Goal: Information Seeking & Learning: Check status

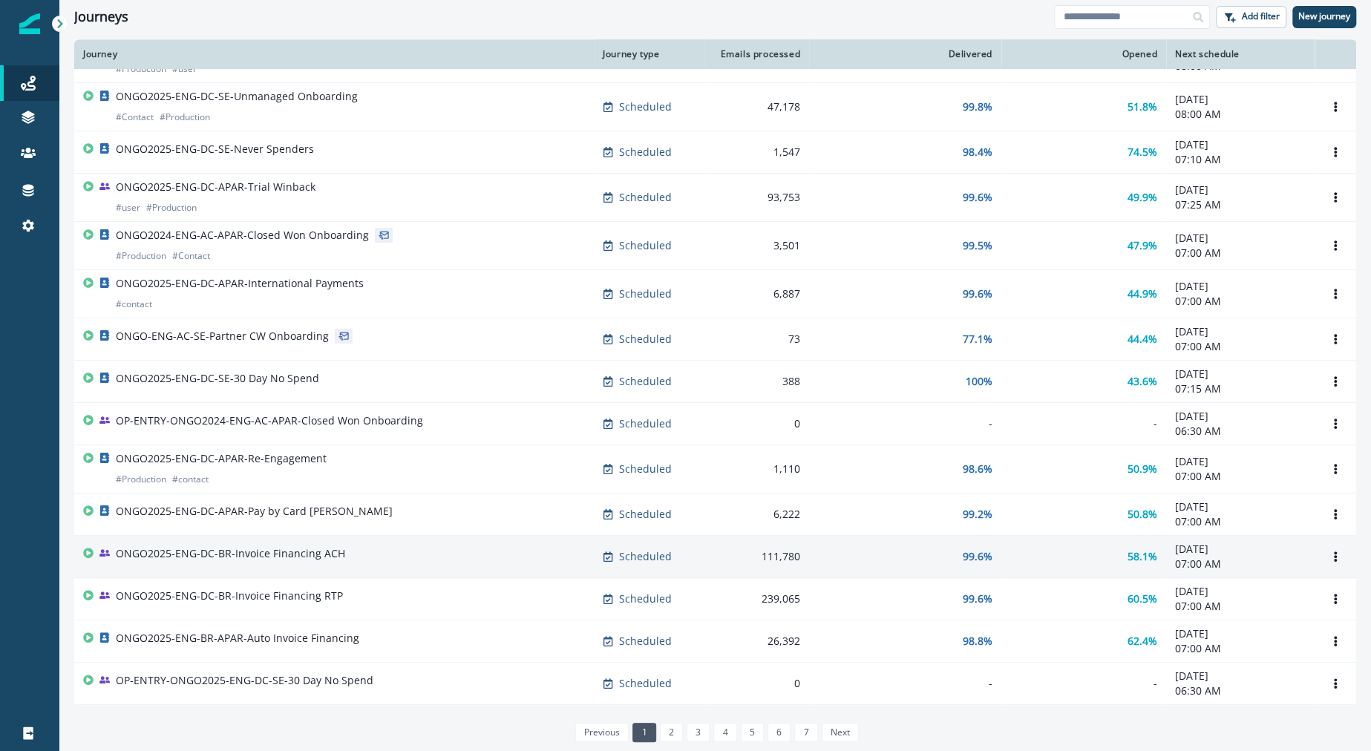
scroll to position [676, 0]
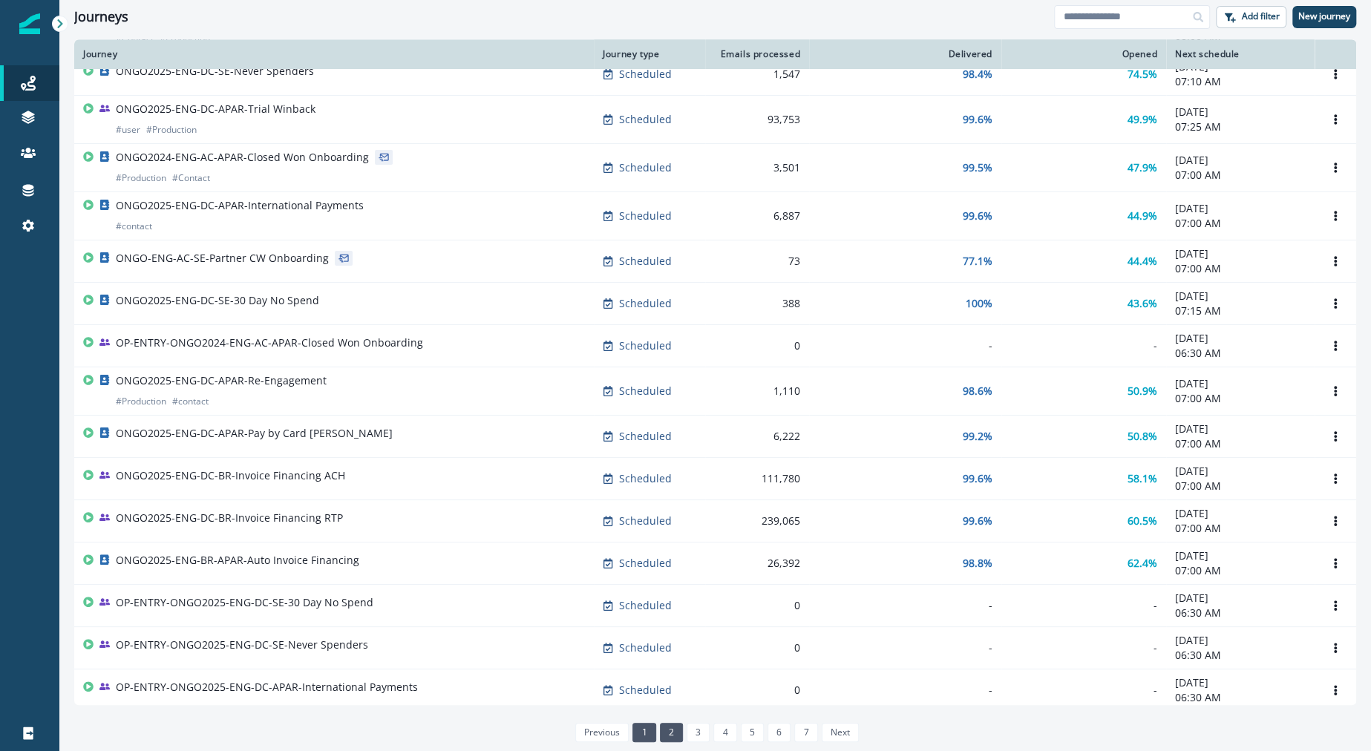
click at [674, 727] on link "2" at bounding box center [671, 732] width 23 height 19
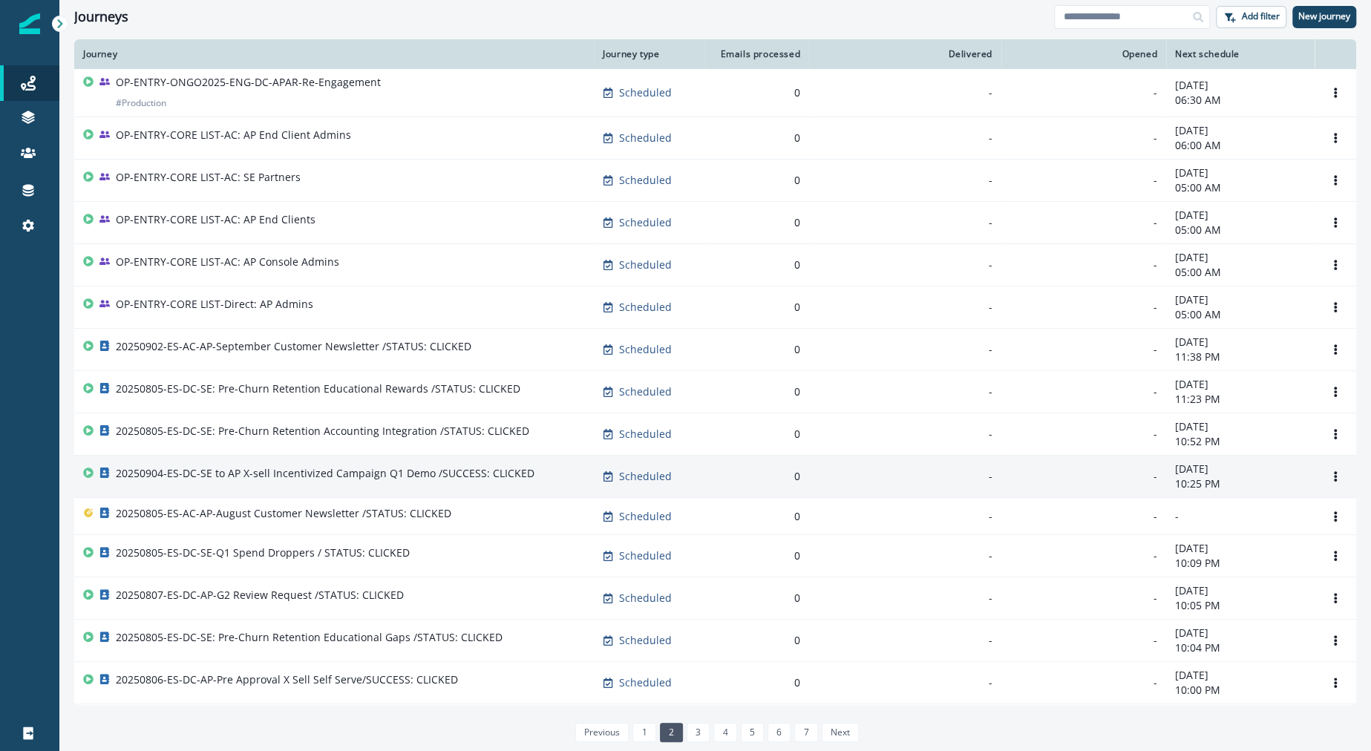
click at [425, 456] on td "20250904-ES-DC-SE to AP X-sell Incentivized Campaign Q1 Demo /SUCCESS: CLICKED" at bounding box center [334, 477] width 520 height 42
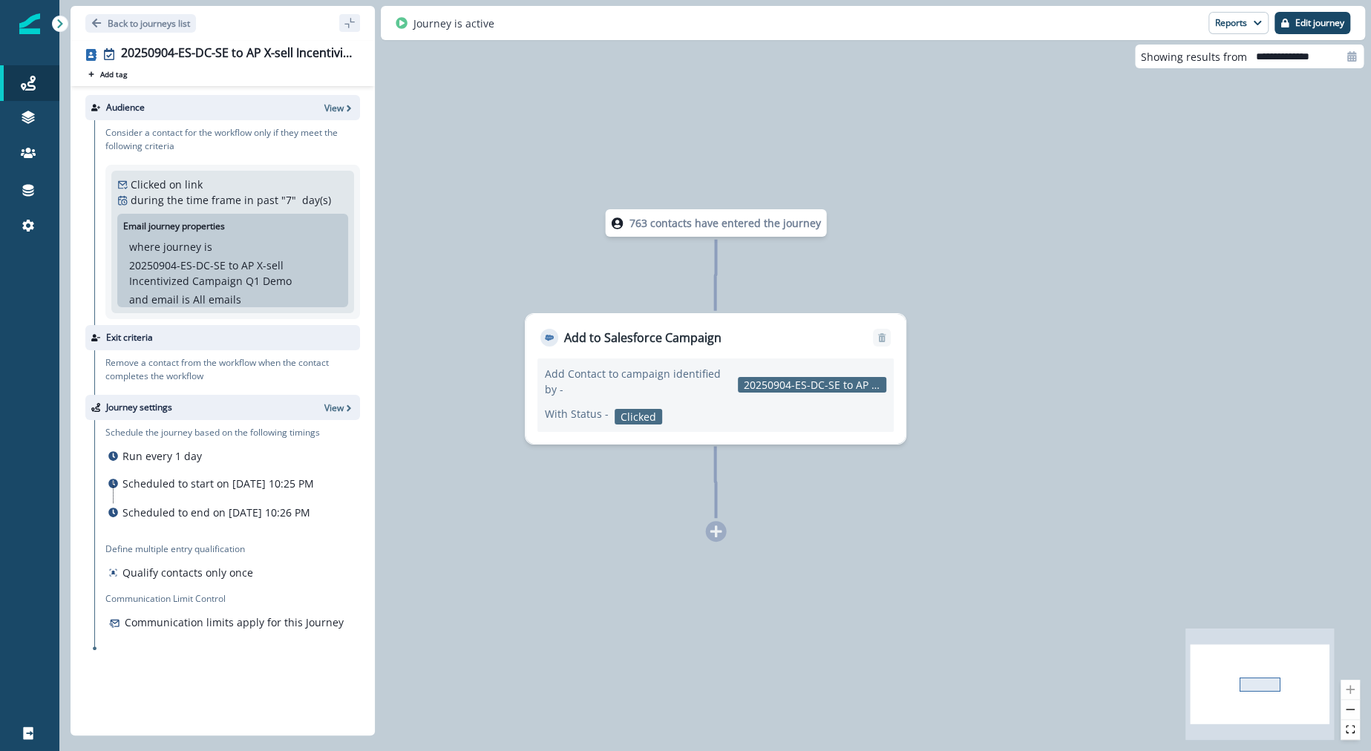
click at [772, 377] on div "20250904-ES-DC-SE to AP X-sell Incentivized Campaign Q1 Demo" at bounding box center [810, 385] width 151 height 16
click at [143, 275] on p "20250904-ES-DC-SE to AP X-sell Incentivized Campaign Q1 Demo" at bounding box center [232, 273] width 207 height 31
click at [131, 263] on p "20250904-ES-DC-SE to AP X-sell Incentivized Campaign Q1 Demo" at bounding box center [232, 273] width 207 height 31
drag, startPoint x: 131, startPoint y: 263, endPoint x: 291, endPoint y: 275, distance: 160.0
click at [291, 275] on p "20250904-ES-DC-SE to AP X-sell Incentivized Campaign Q1 Demo" at bounding box center [232, 273] width 207 height 31
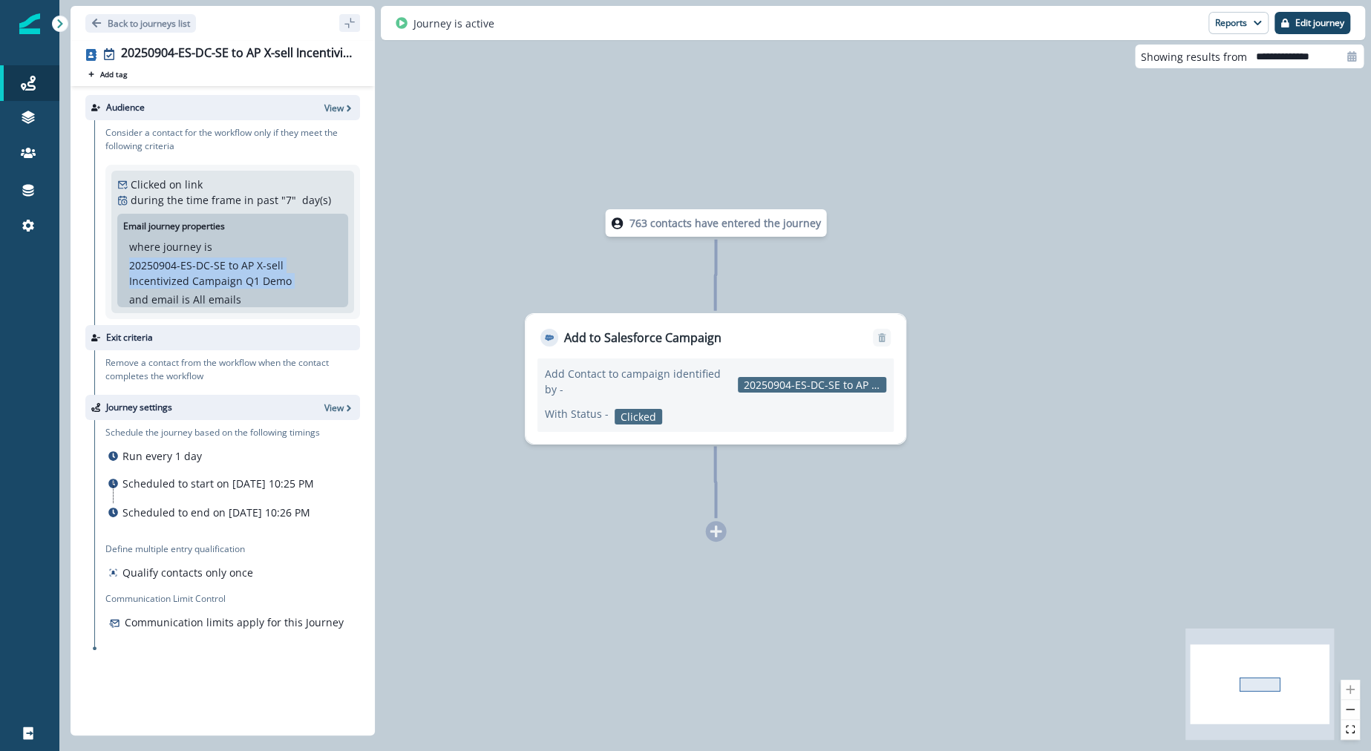
copy p "20250904-ES-DC-SE to AP X-sell Incentivized Campaign Q1 Demo"
click at [145, 19] on p "Back to journeys list" at bounding box center [149, 23] width 82 height 13
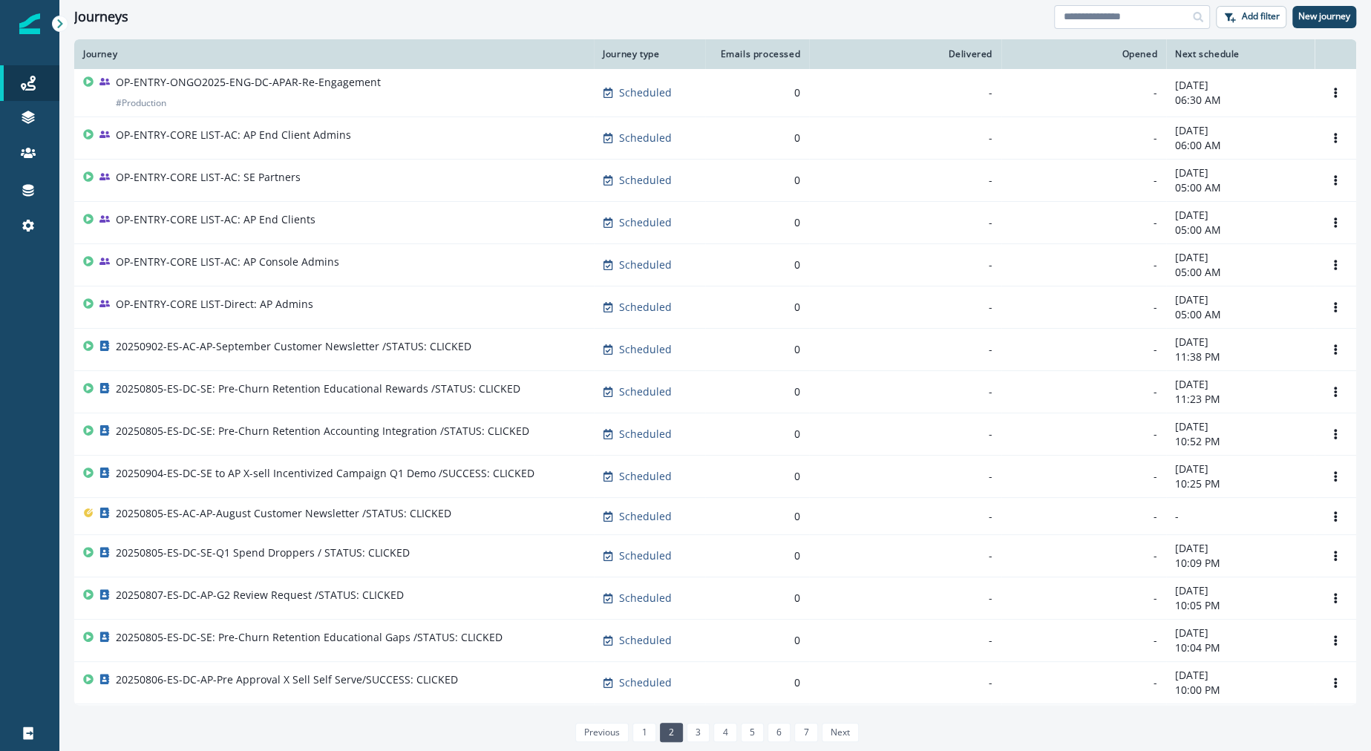
click at [1168, 12] on input at bounding box center [1132, 17] width 156 height 24
paste input "**********"
type input "**********"
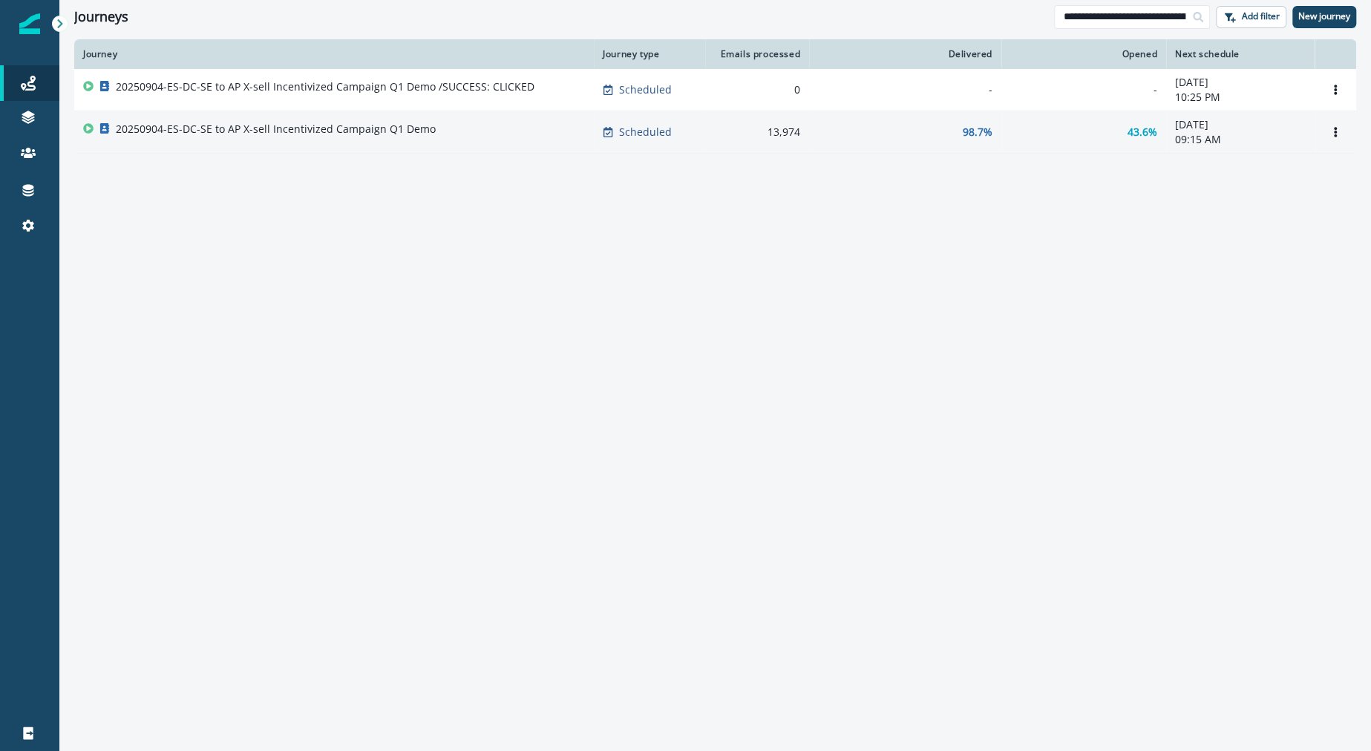
click at [324, 128] on p "20250904-ES-DC-SE to AP X-sell Incentivized Campaign Q1 Demo" at bounding box center [276, 129] width 320 height 15
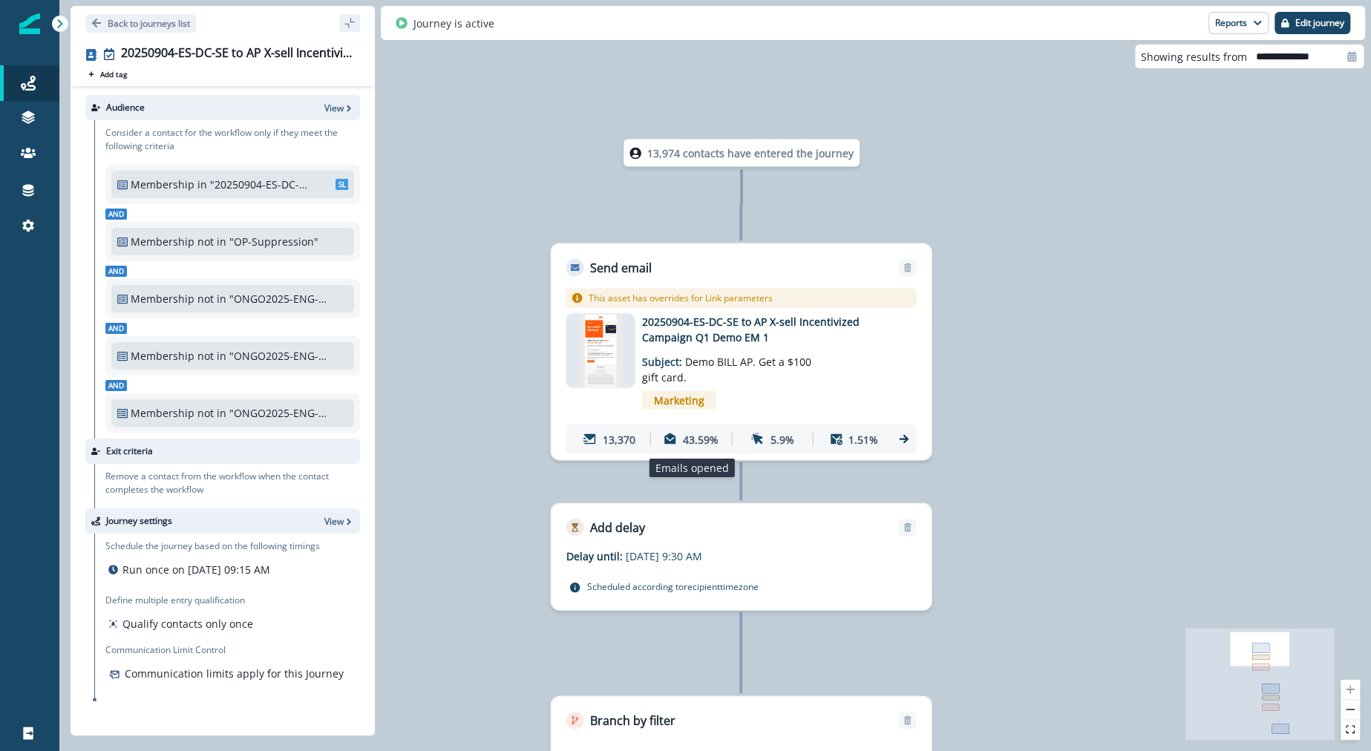
click at [674, 443] on icon at bounding box center [670, 439] width 13 height 13
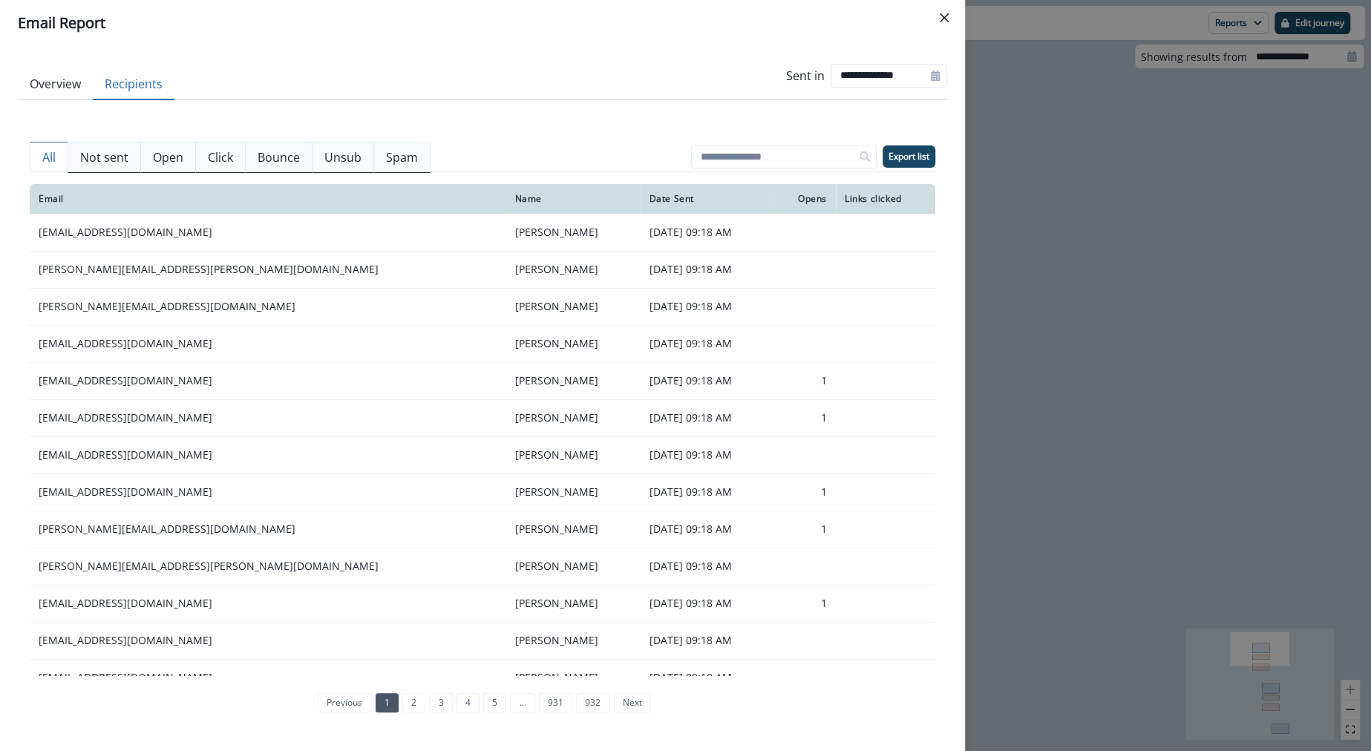
click at [160, 99] on button "Recipients" at bounding box center [134, 84] width 82 height 31
click at [46, 82] on button "Overview" at bounding box center [55, 84] width 75 height 31
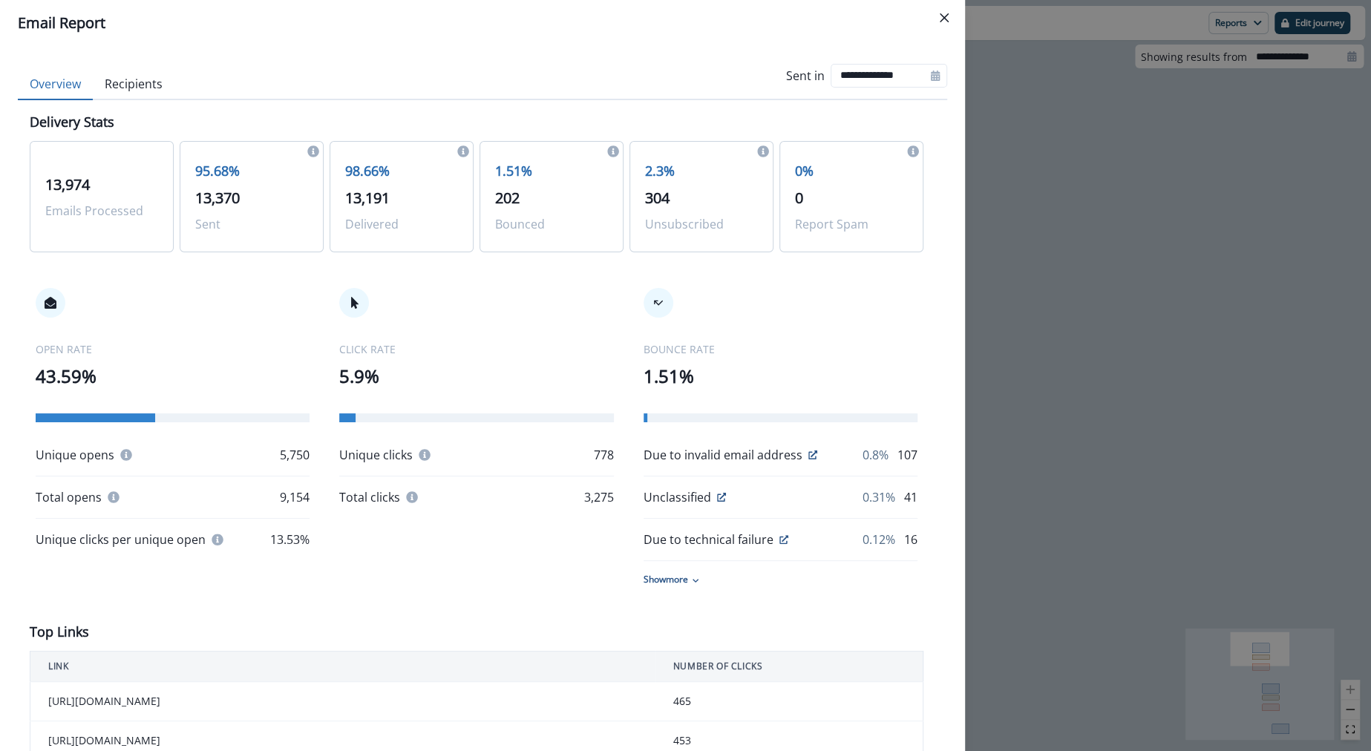
click at [151, 75] on button "Recipients" at bounding box center [134, 84] width 82 height 31
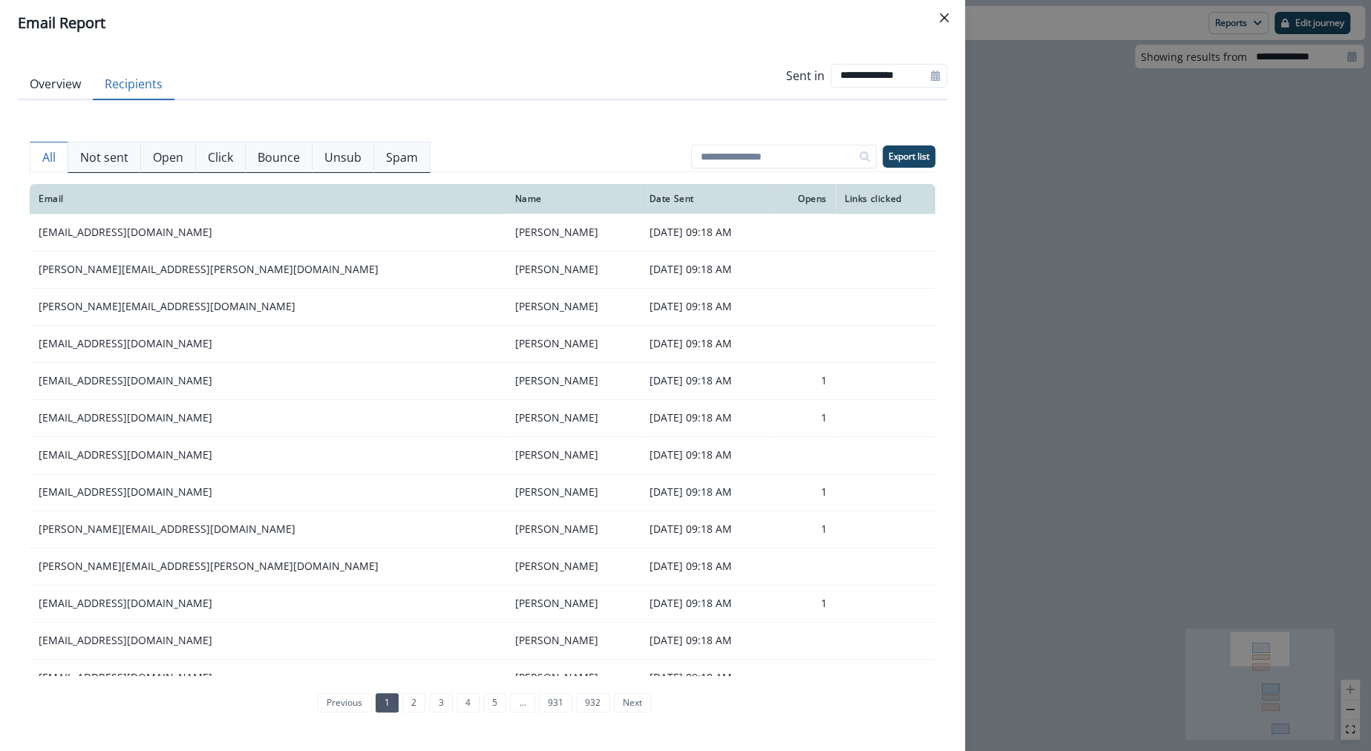
click at [235, 187] on th "Email" at bounding box center [268, 199] width 476 height 30
click at [223, 161] on p "Click" at bounding box center [220, 157] width 25 height 18
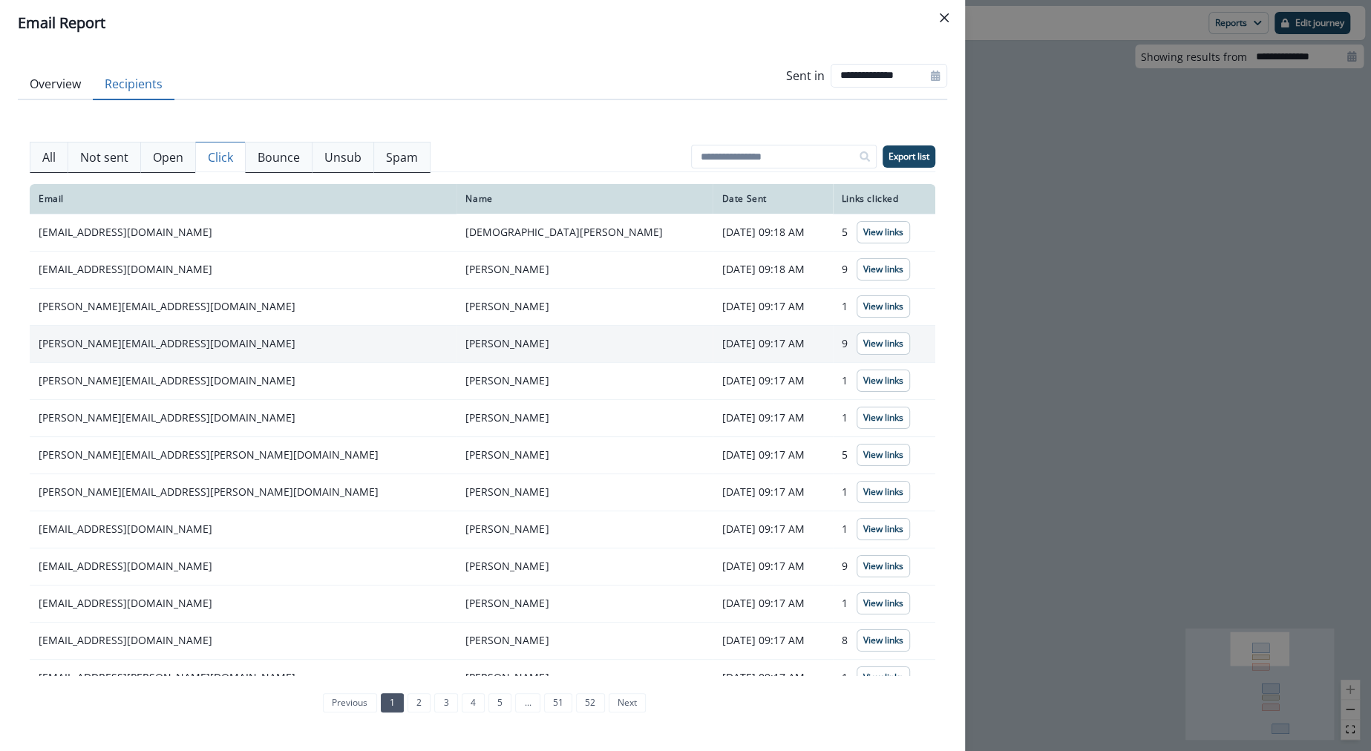
scroll to position [95, 0]
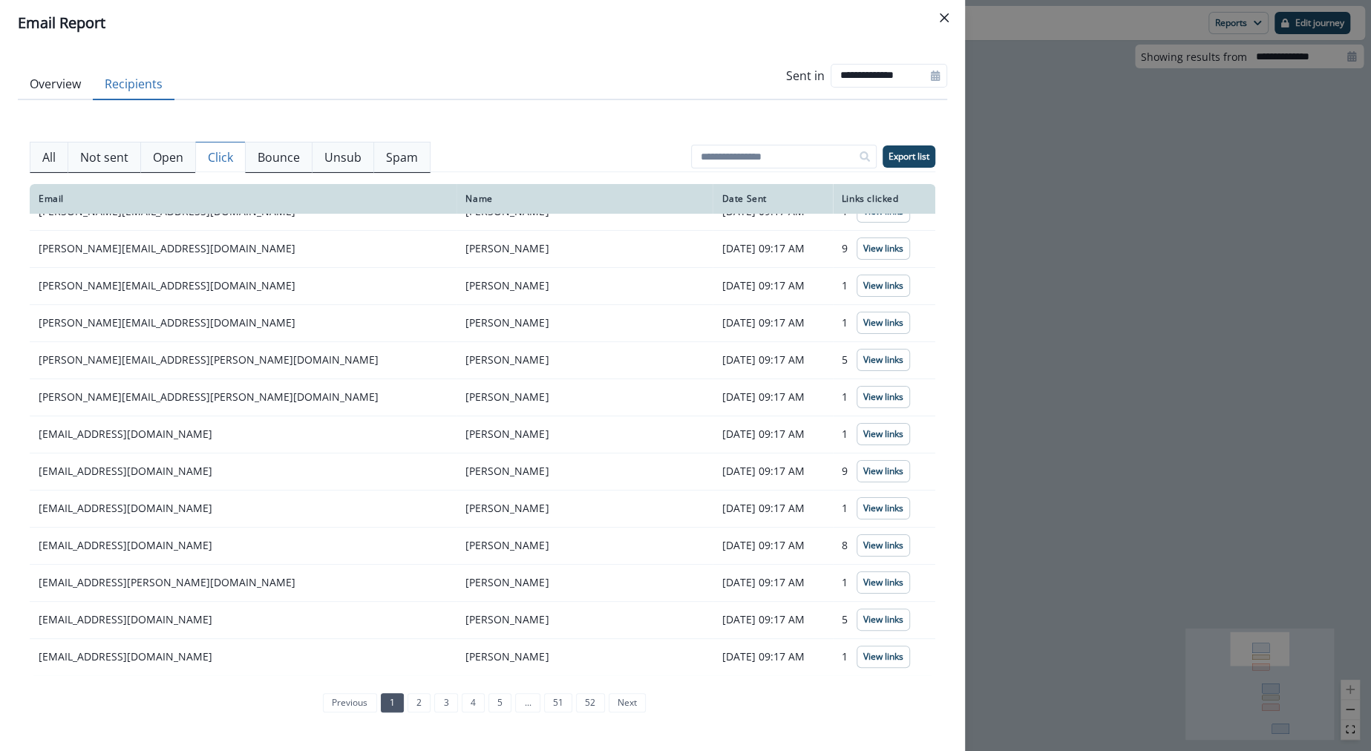
click at [894, 174] on div "Email Name Date Sent Links clicked [EMAIL_ADDRESS][DOMAIN_NAME] [PERSON_NAME] […" at bounding box center [482, 452] width 905 height 560
click at [901, 157] on p "Export list" at bounding box center [908, 156] width 41 height 10
click at [1018, 131] on div "**********" at bounding box center [685, 375] width 1371 height 751
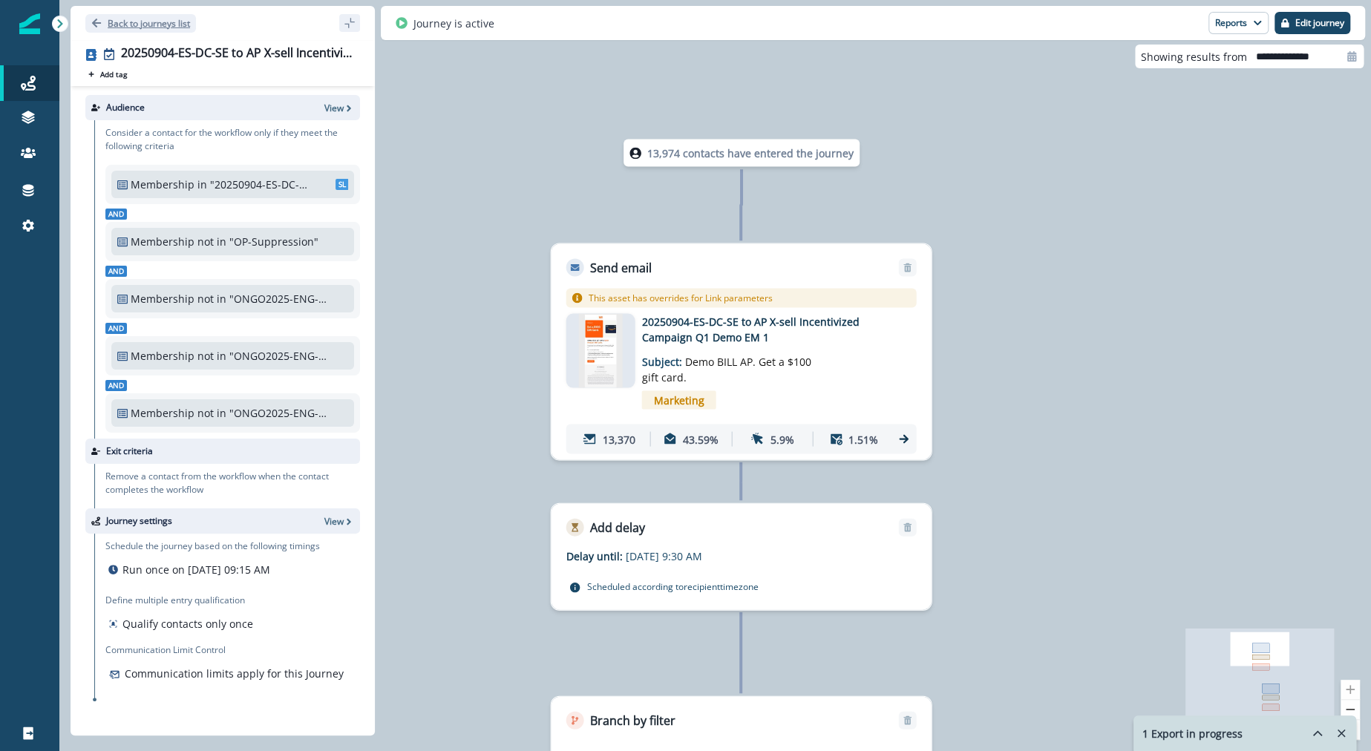
click at [132, 24] on p "Back to journeys list" at bounding box center [149, 23] width 82 height 13
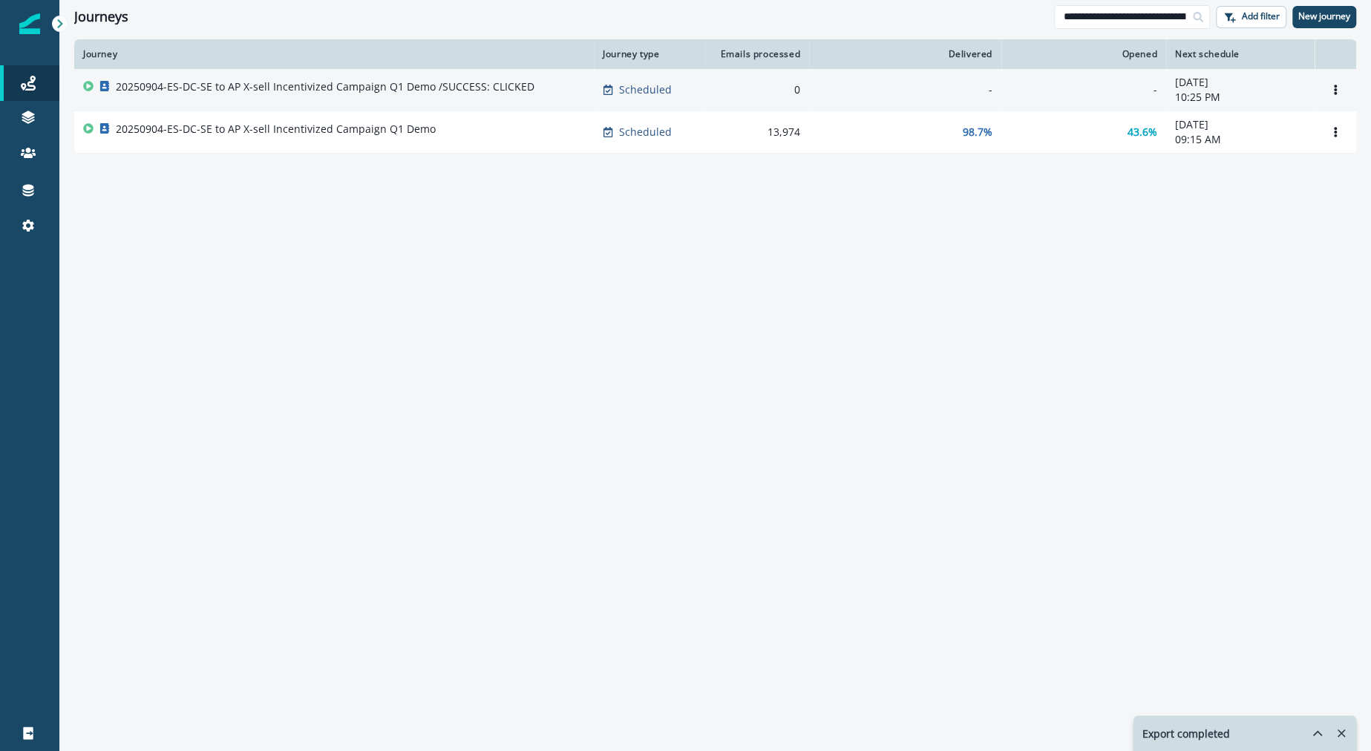
click at [327, 94] on p "20250904-ES-DC-SE to AP X-sell Incentivized Campaign Q1 Demo /SUCCESS: CLICKED" at bounding box center [325, 86] width 419 height 15
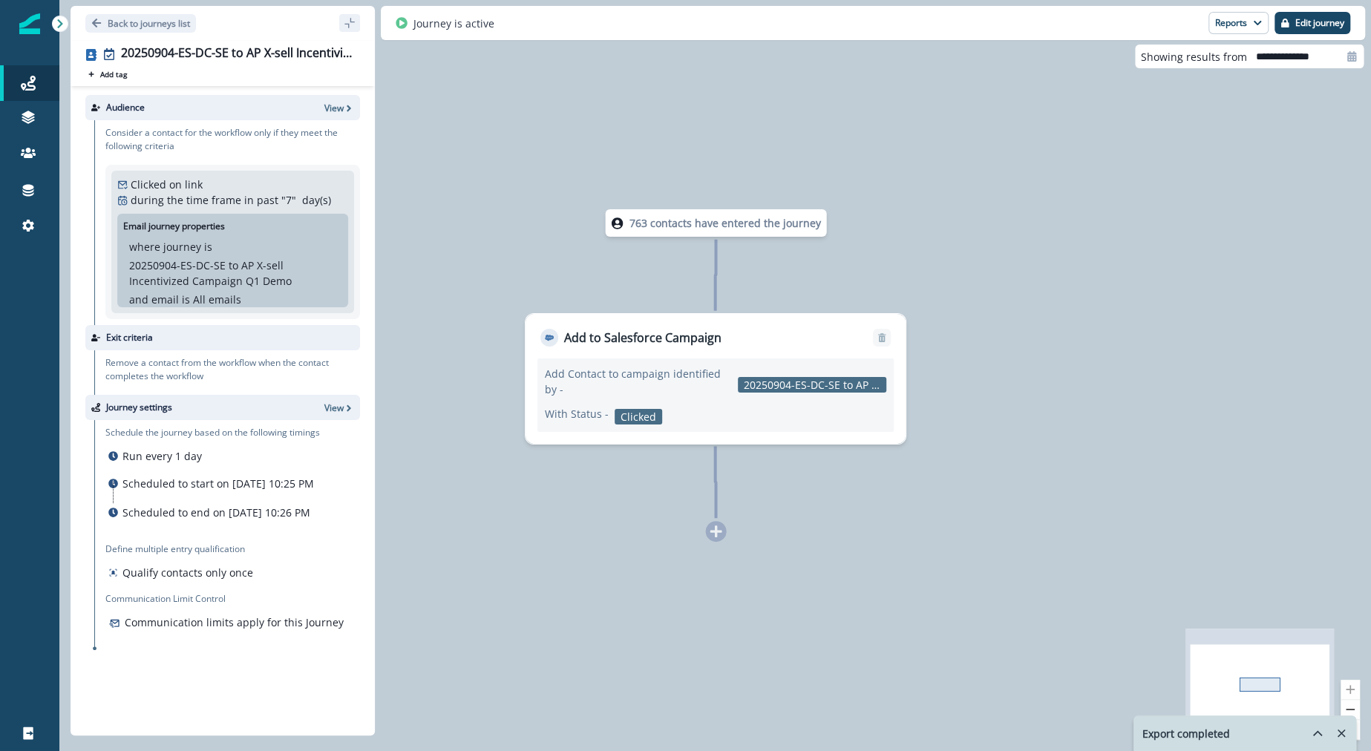
click at [318, 107] on div "Audience View" at bounding box center [222, 107] width 275 height 25
click at [338, 117] on div "Audience View" at bounding box center [222, 107] width 275 height 25
click at [337, 109] on p "View" at bounding box center [333, 108] width 19 height 13
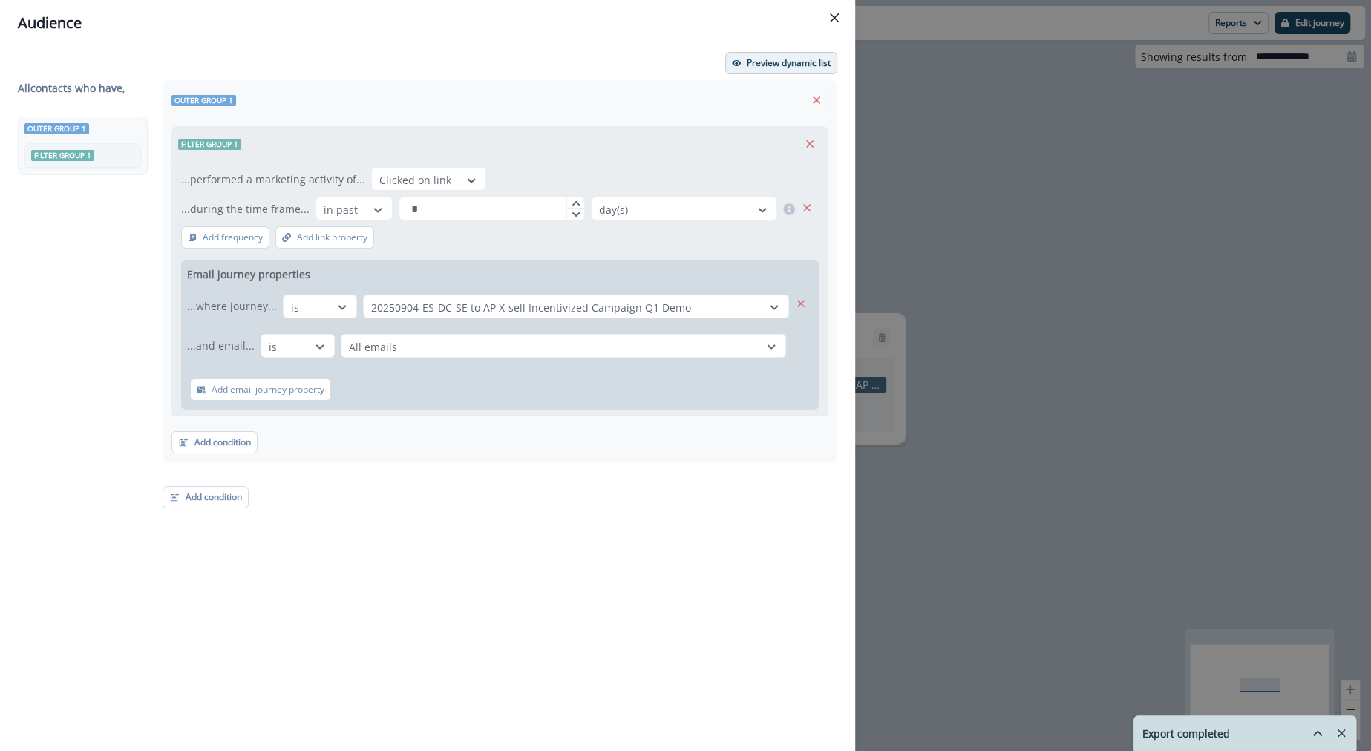
click at [810, 59] on p "Preview dynamic list" at bounding box center [789, 63] width 84 height 10
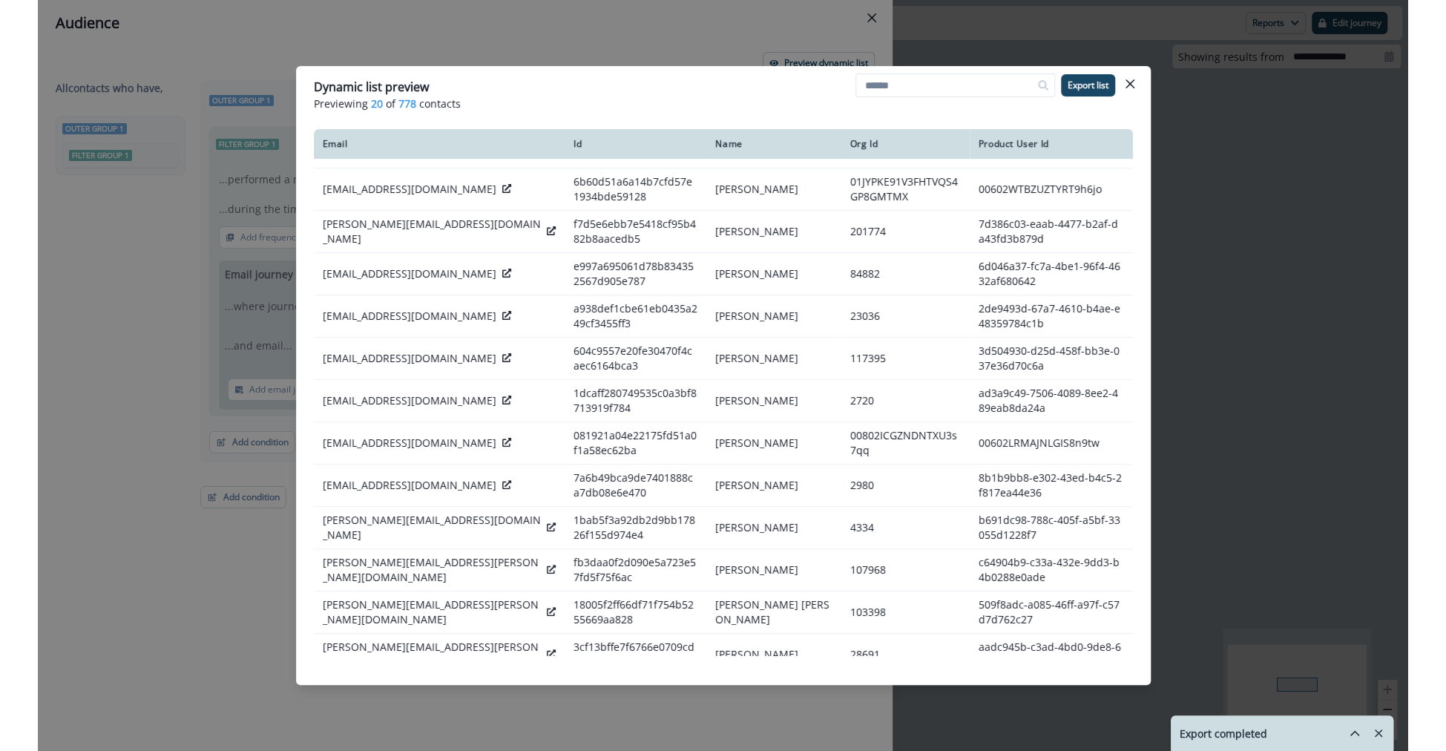
scroll to position [200, 0]
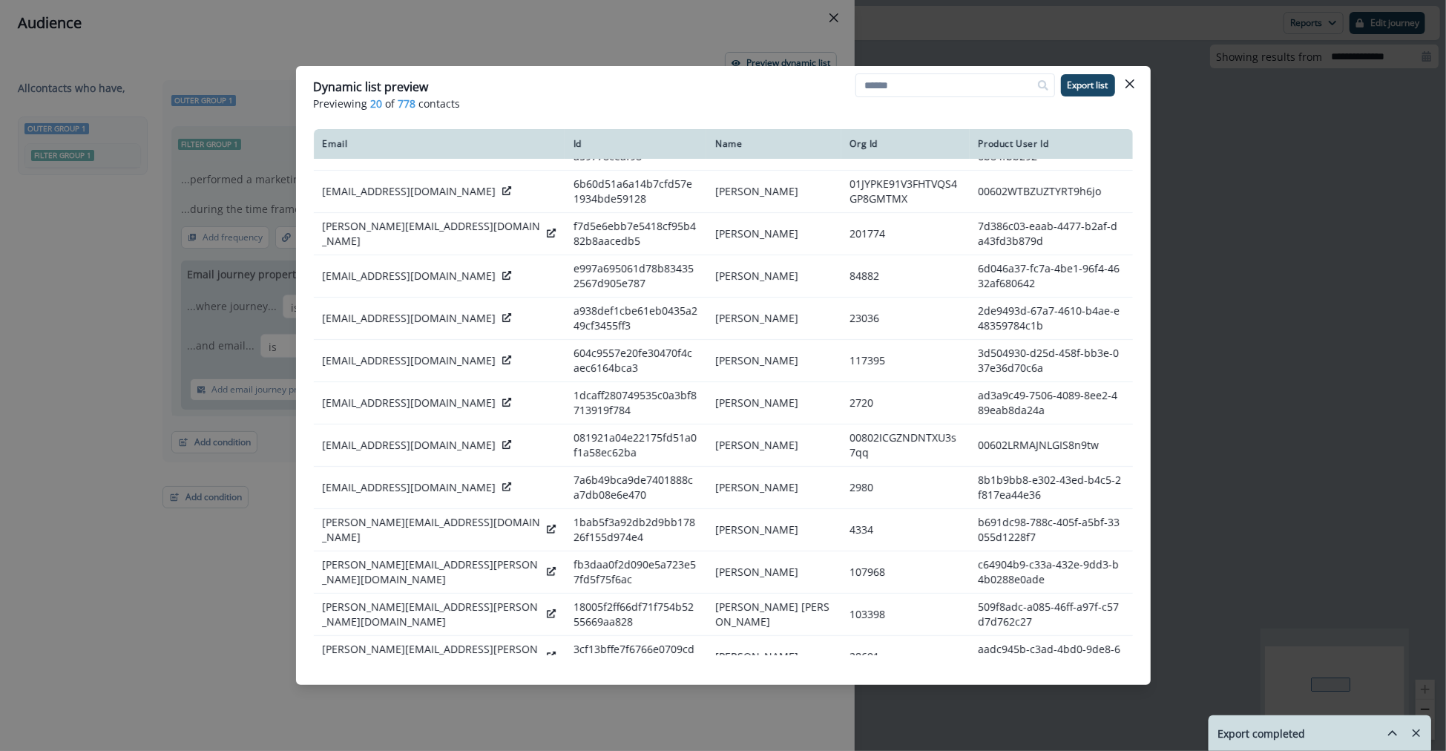
click at [474, 50] on div "Dynamic list preview Previewing 20 of 778 contacts Export list Email Id Name Or…" at bounding box center [723, 375] width 1446 height 751
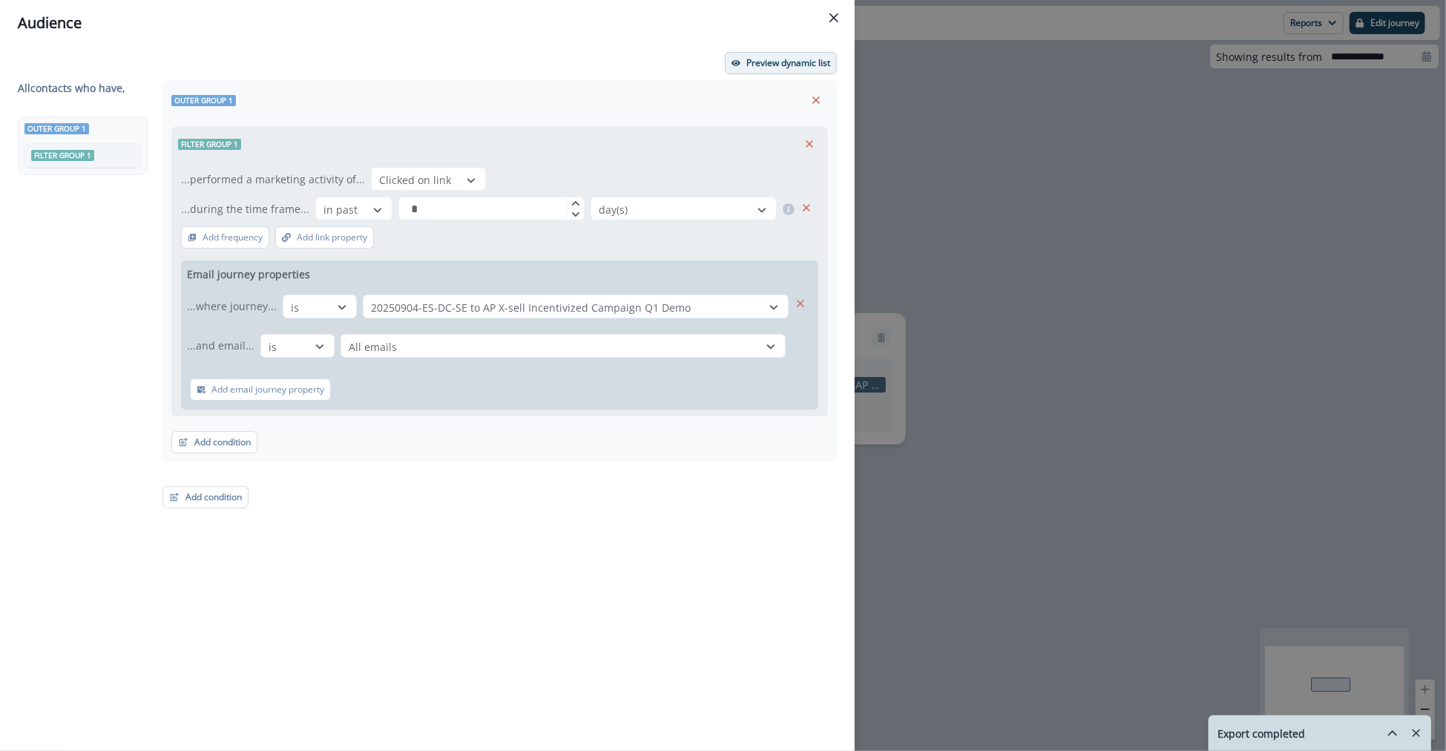
click at [758, 56] on button "Preview dynamic list" at bounding box center [781, 63] width 112 height 22
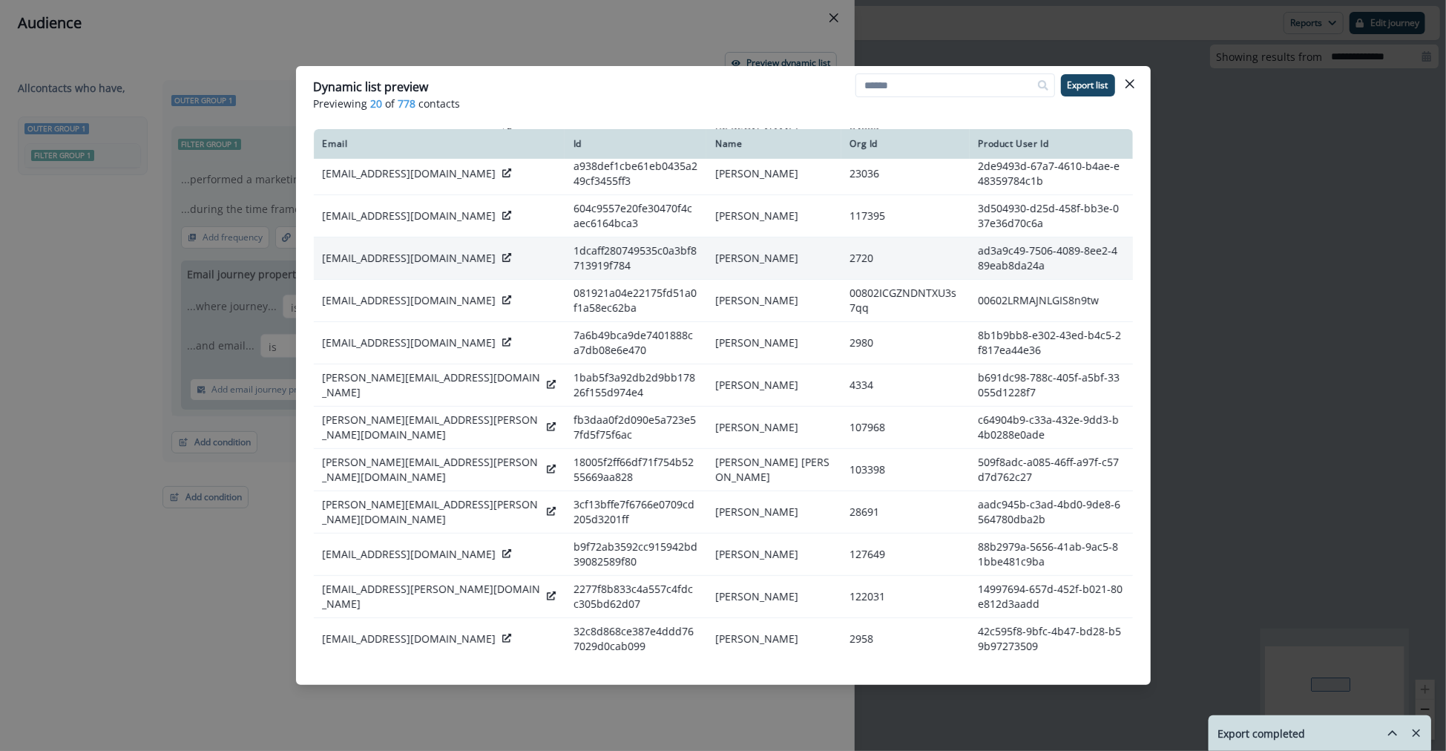
scroll to position [345, 0]
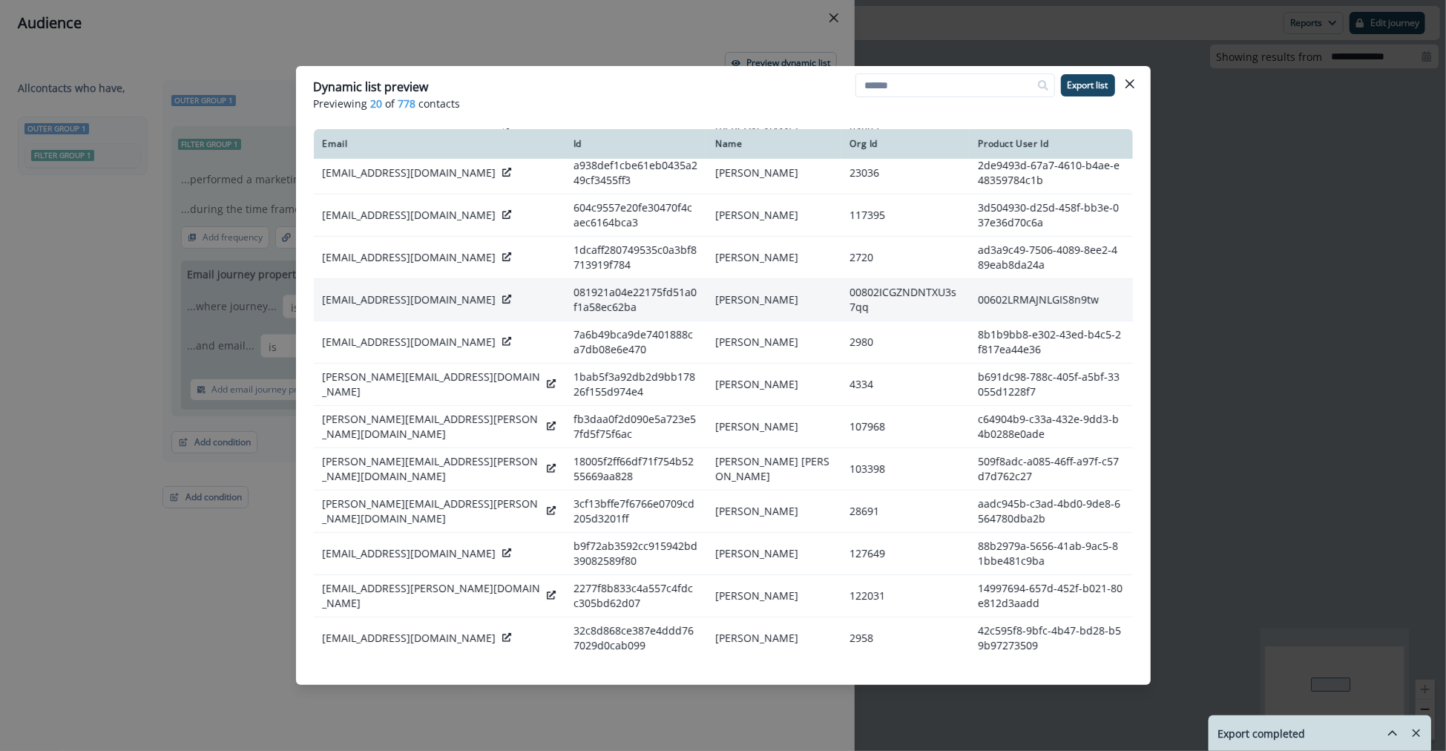
click at [502, 295] on icon at bounding box center [506, 299] width 9 height 9
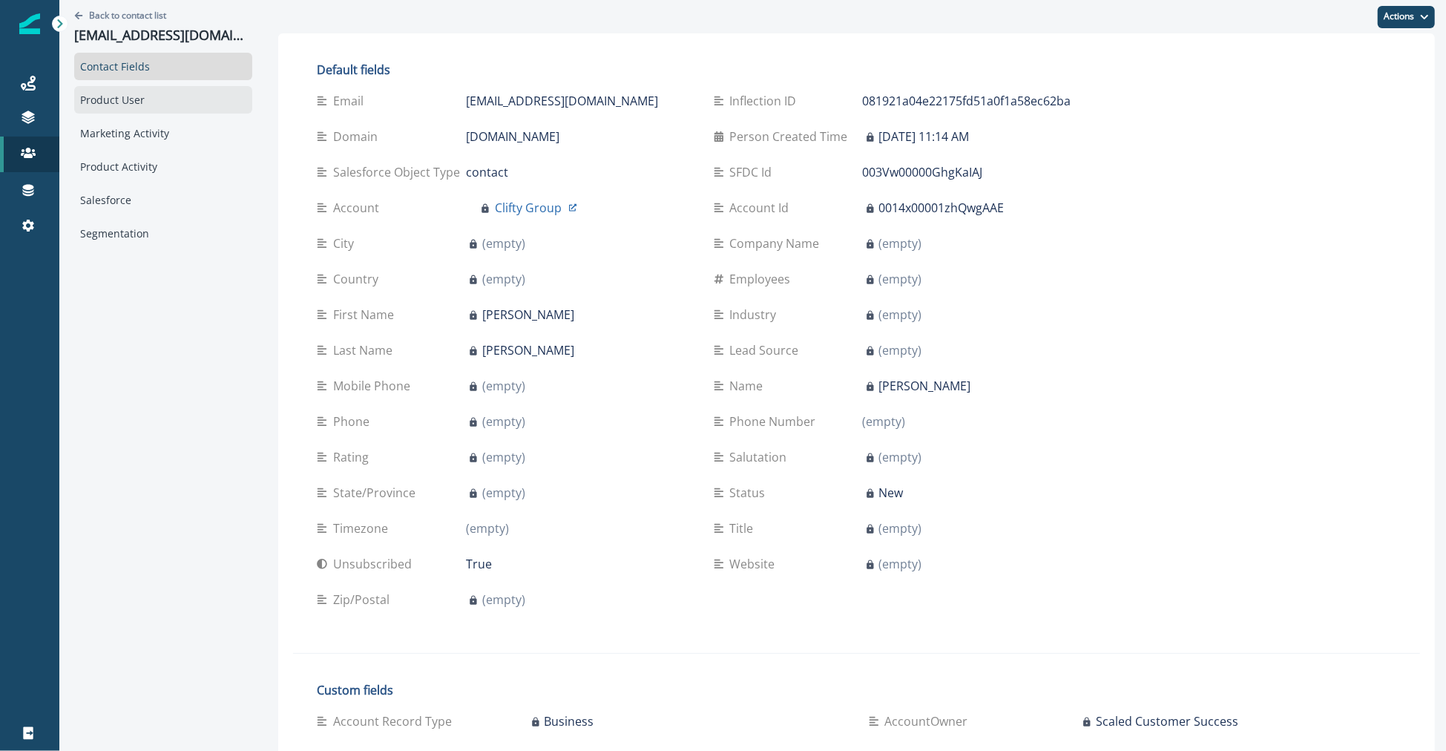
click at [163, 101] on div "Product User" at bounding box center [163, 99] width 178 height 27
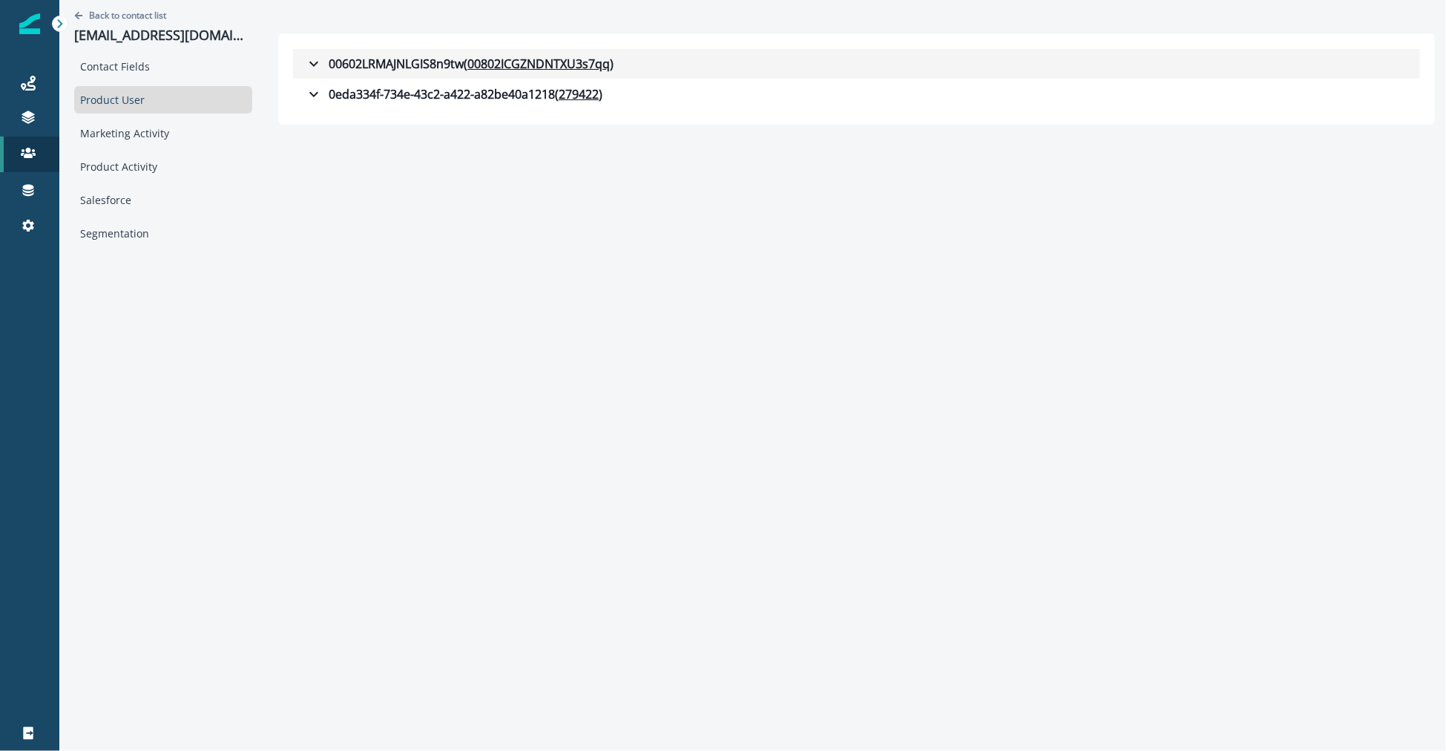
click at [293, 73] on button "00602LRMAJNLGIS8n9tw ( 00802ICGZNDNTXU3s7qq )" at bounding box center [856, 64] width 1127 height 30
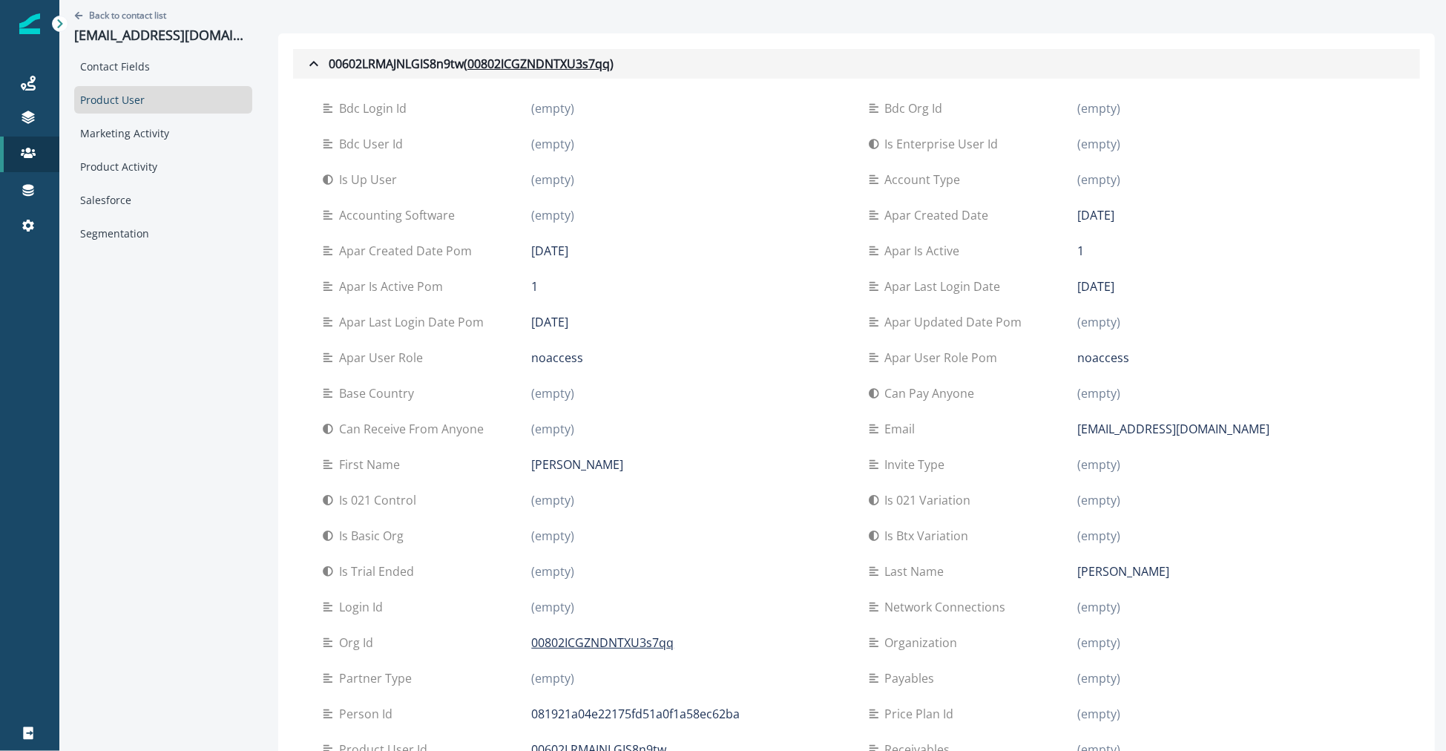
click at [293, 73] on button "00602LRMAJNLGIS8n9tw ( 00802ICGZNDNTXU3s7qq )" at bounding box center [856, 64] width 1127 height 30
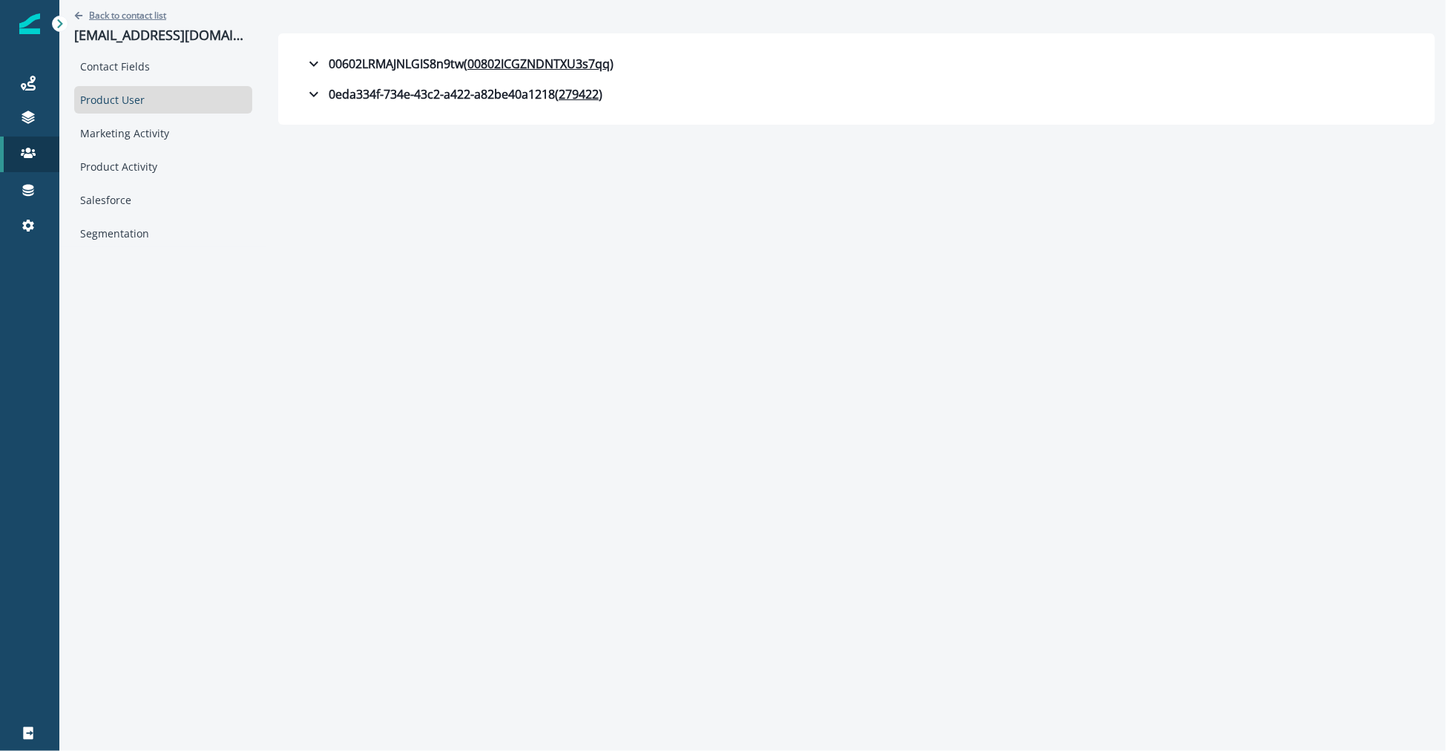
click at [111, 10] on p "Back to contact list" at bounding box center [127, 15] width 77 height 13
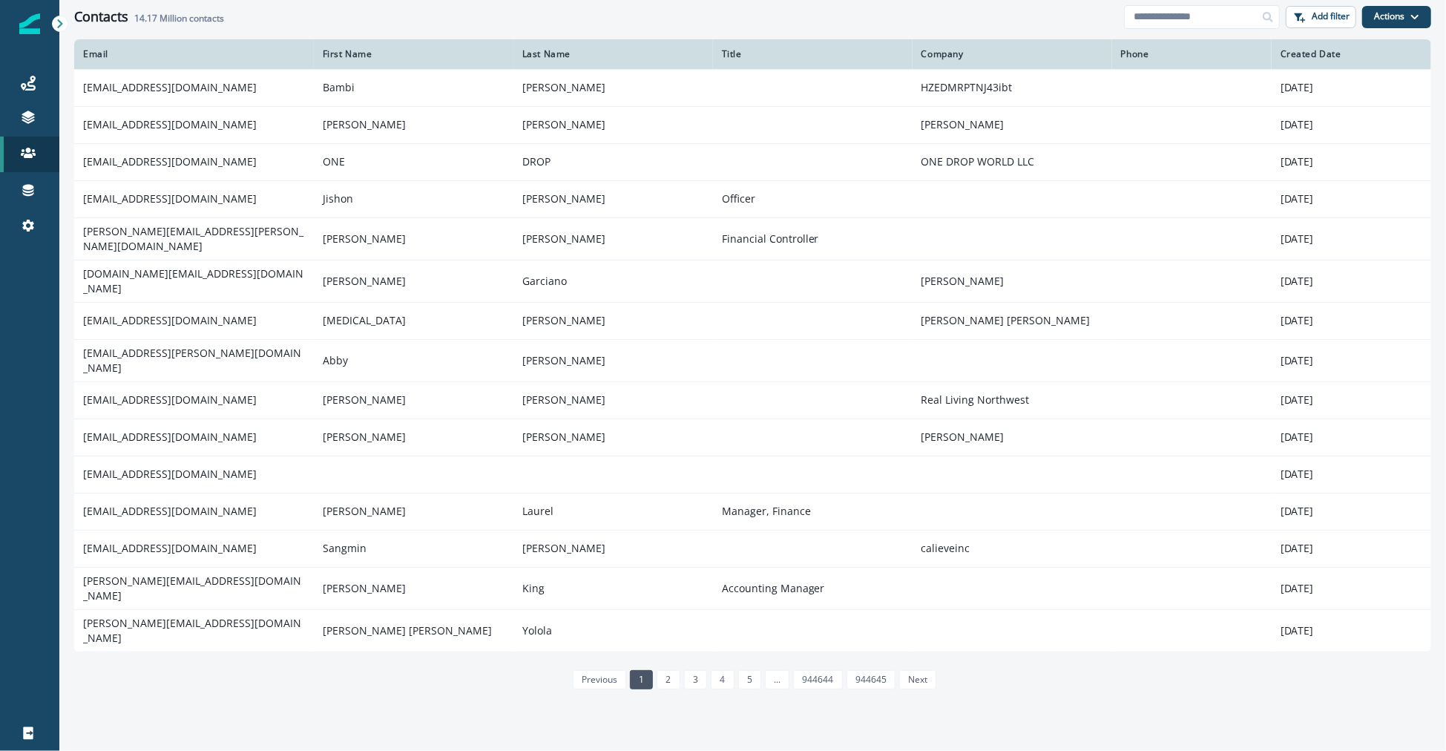
click at [1222, 42] on th "Phone" at bounding box center [1193, 54] width 160 height 30
click at [69, 84] on div "Email First Name Last Name Title Company Phone Created Date newstart1182@yahoo.…" at bounding box center [752, 394] width 1387 height 710
click at [42, 83] on div "Journeys" at bounding box center [29, 83] width 47 height 18
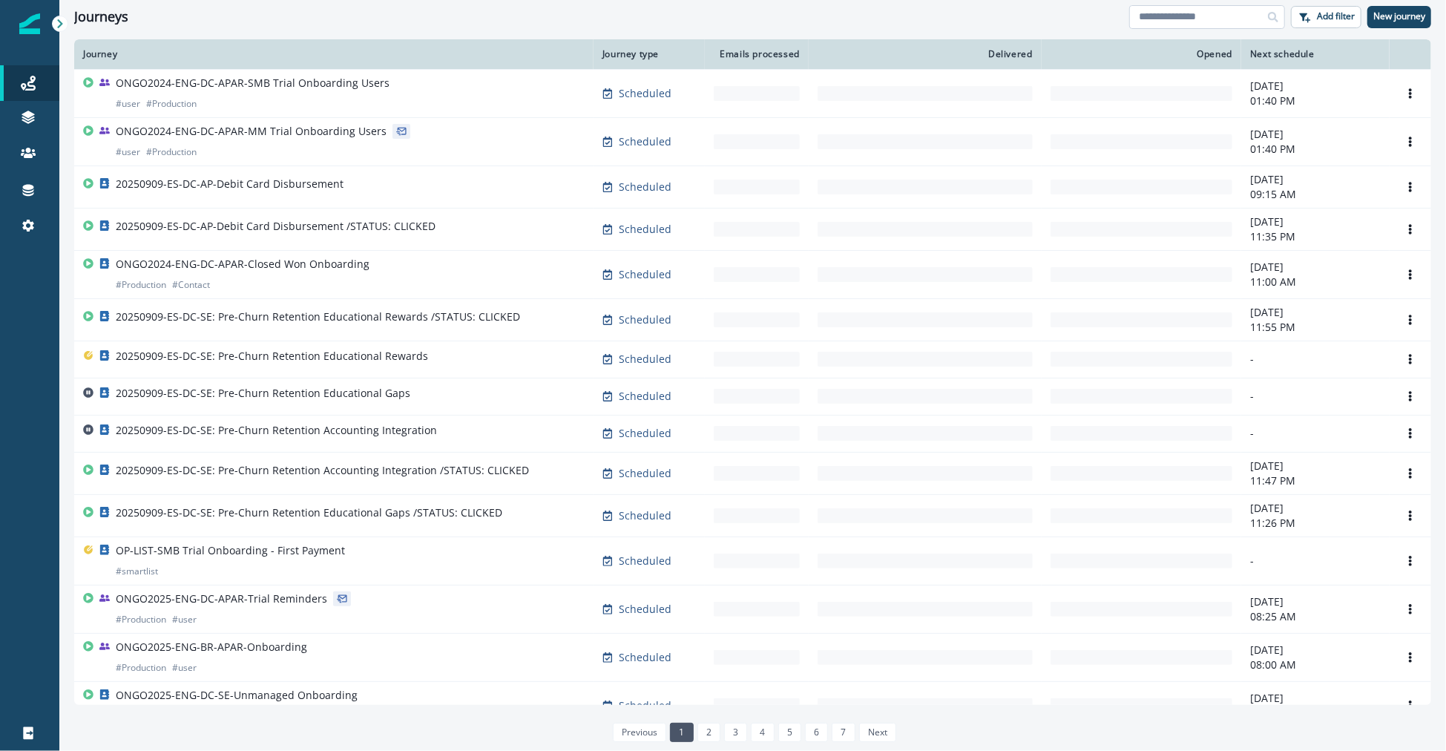
click at [1178, 25] on input at bounding box center [1208, 17] width 156 height 24
paste input "**********"
type input "**********"
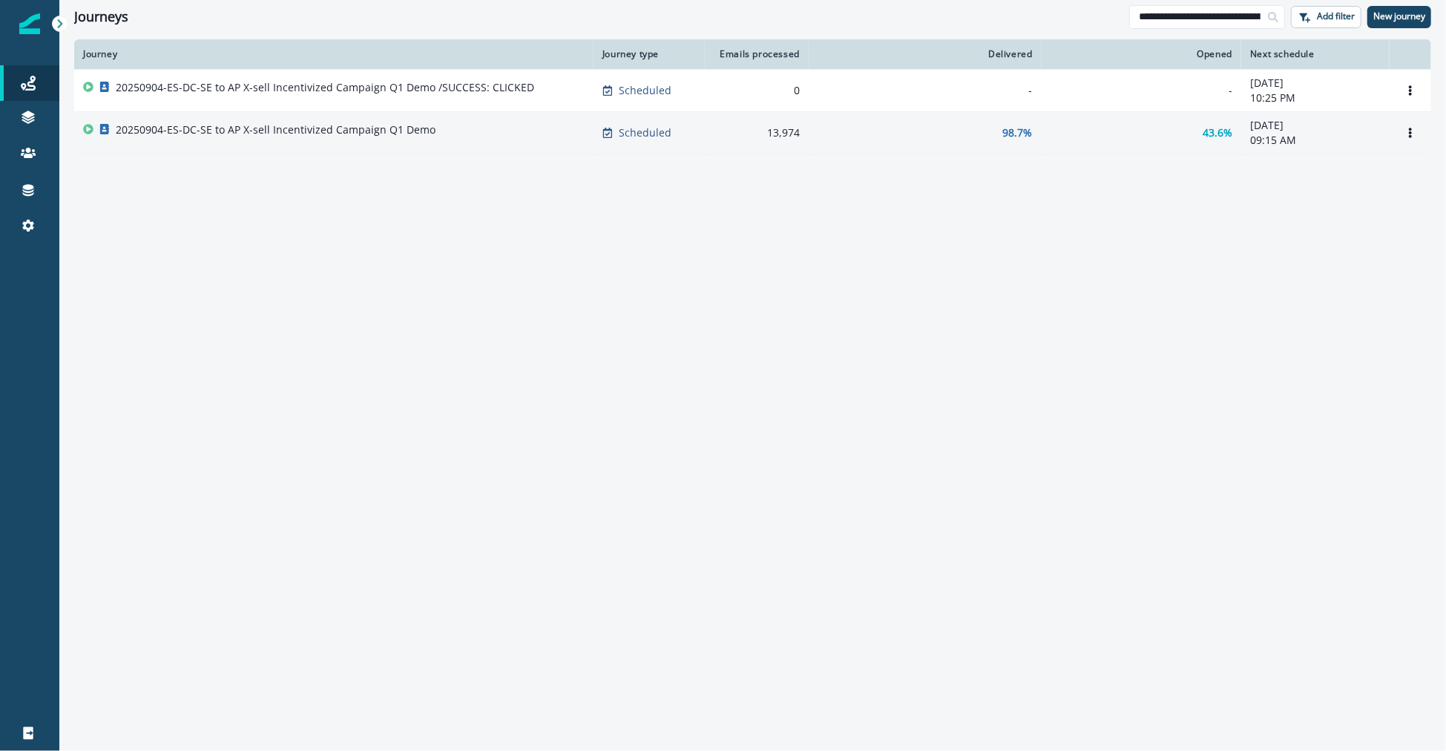
click at [424, 132] on p "20250904-ES-DC-SE to AP X-sell Incentivized Campaign Q1 Demo" at bounding box center [276, 129] width 320 height 15
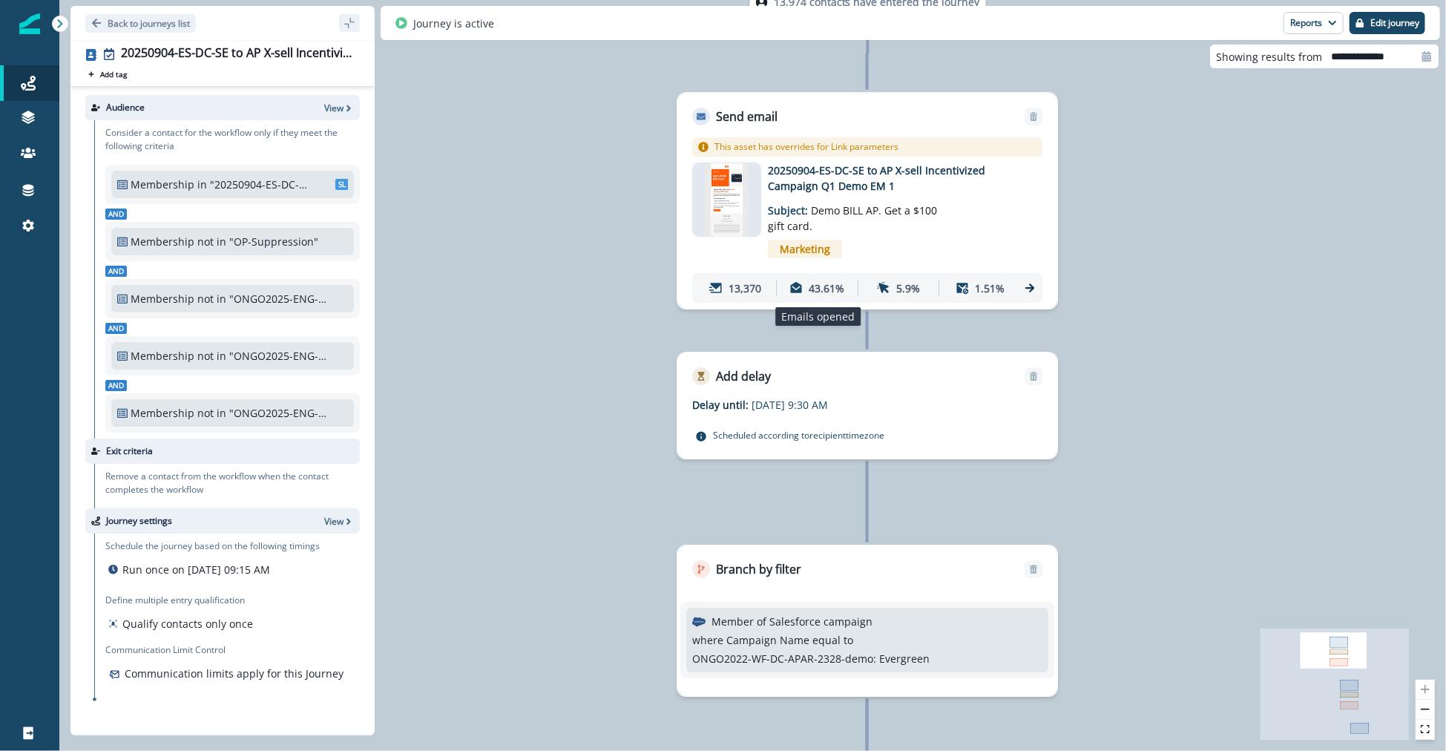
click at [828, 285] on p "43.61%" at bounding box center [827, 289] width 36 height 16
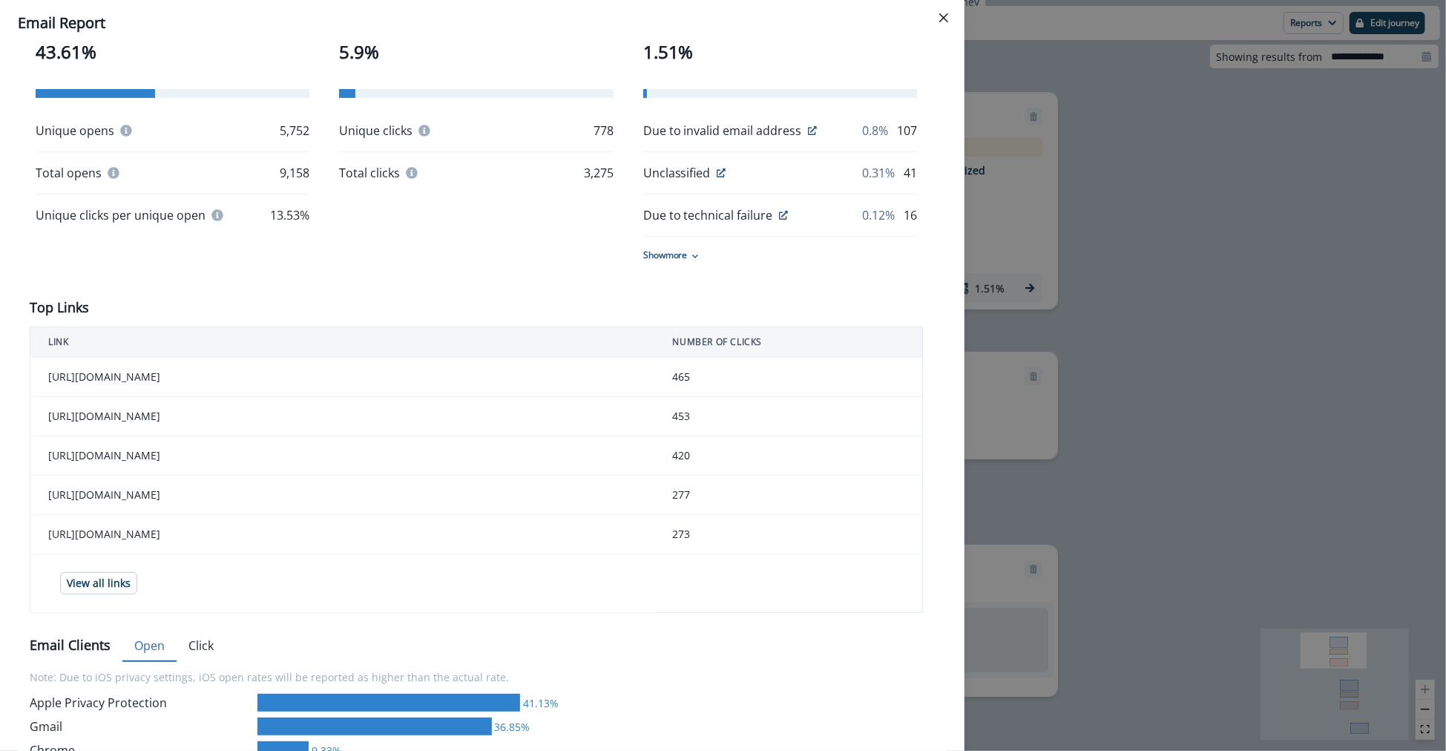
scroll to position [459, 0]
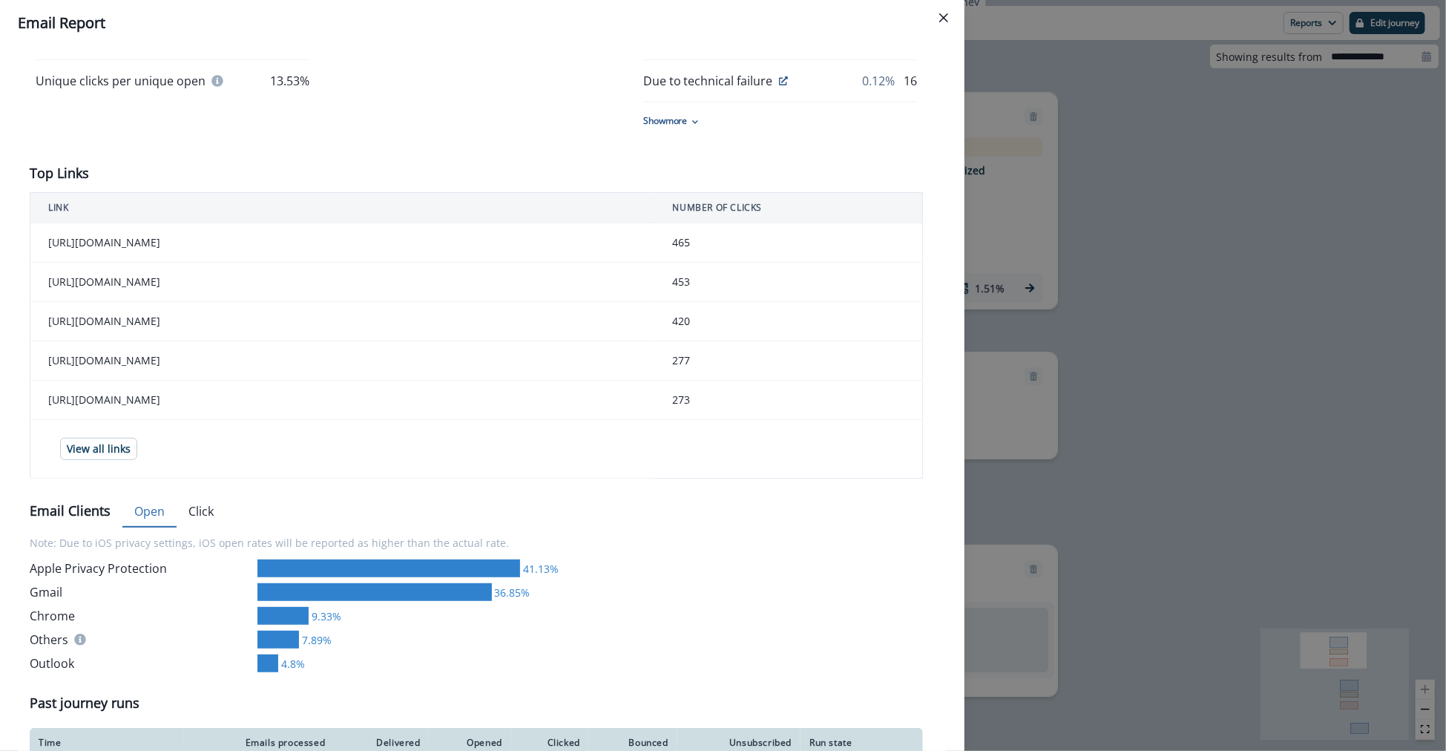
click at [675, 325] on td "420" at bounding box center [789, 321] width 268 height 39
click at [593, 314] on td "[URL][DOMAIN_NAME]" at bounding box center [342, 321] width 625 height 39
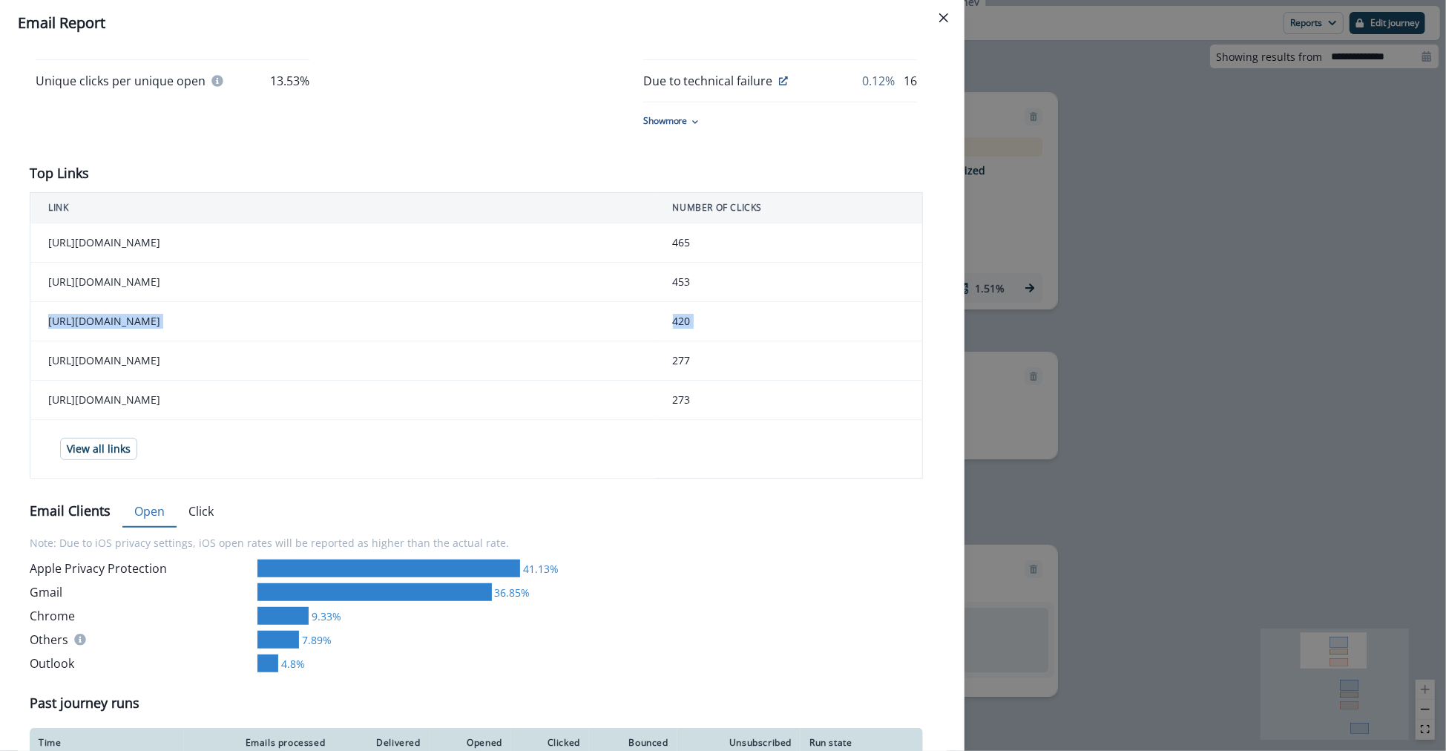
drag, startPoint x: 593, startPoint y: 314, endPoint x: 695, endPoint y: 326, distance: 103.1
click at [695, 326] on tr "https://www.bill.com/ap-offers/demo-gift-card?utm_source=BILL&utm_medium=email&…" at bounding box center [476, 321] width 893 height 39
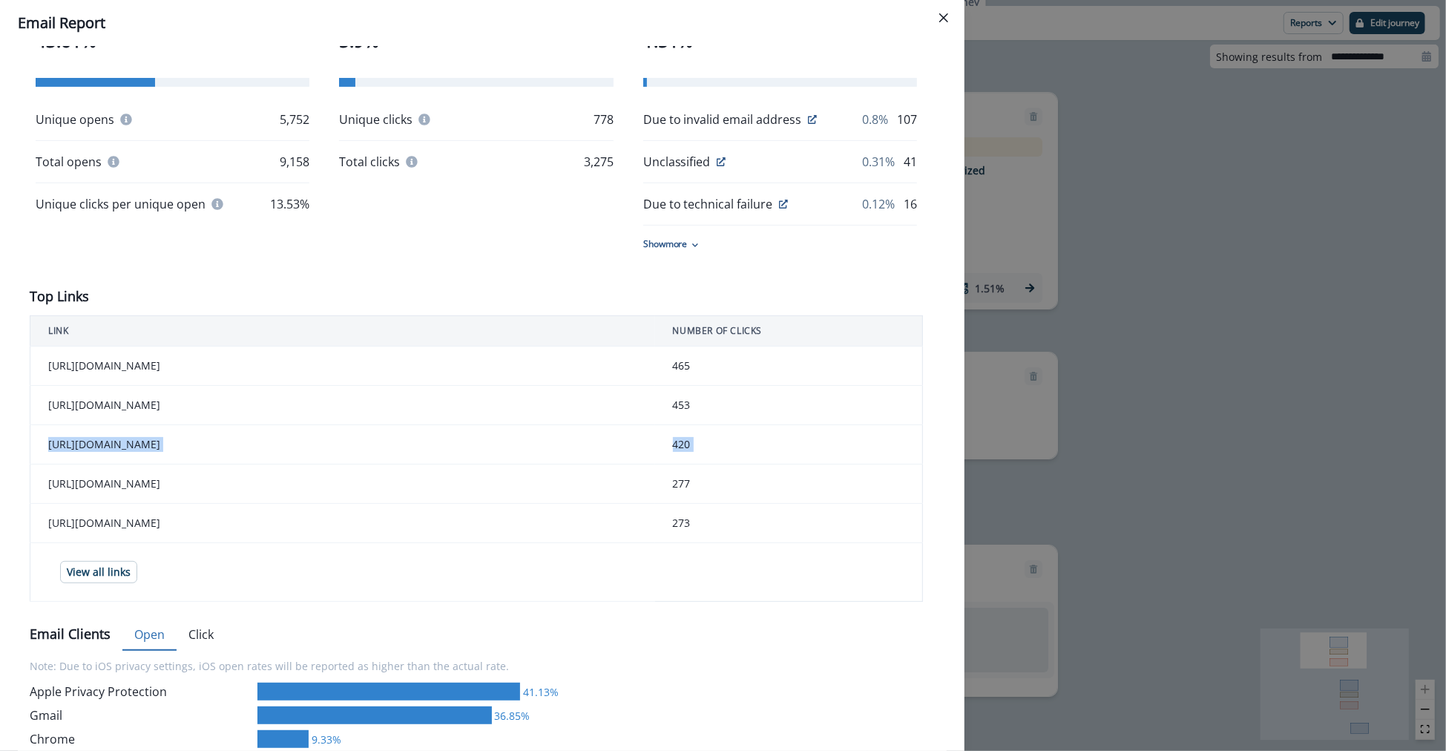
scroll to position [533, 0]
